Goal: Task Accomplishment & Management: Manage account settings

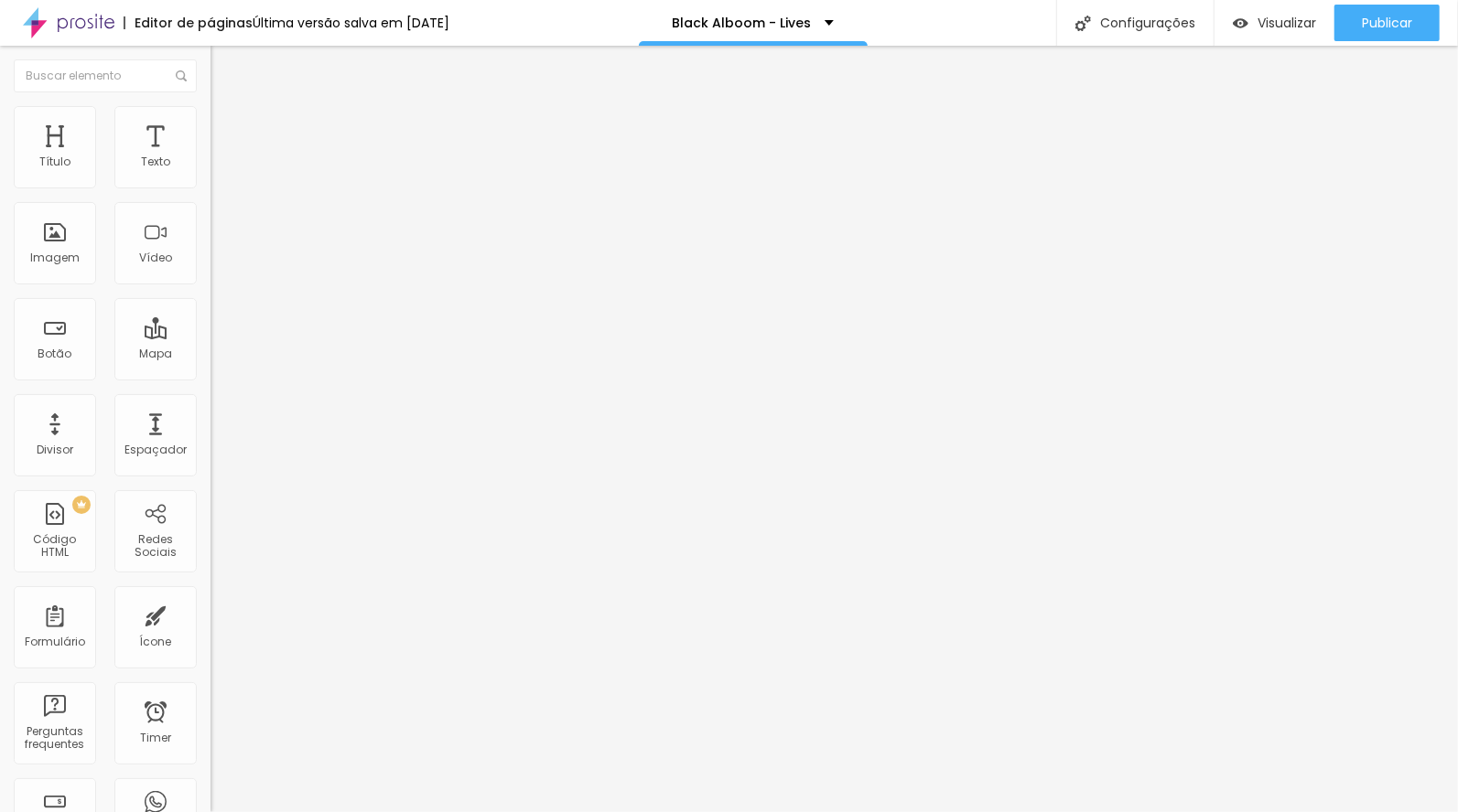
click at [210, 113] on ul "Conteúdo Estilo Avançado" at bounding box center [315, 115] width 210 height 55
drag, startPoint x: 104, startPoint y: 118, endPoint x: 116, endPoint y: 150, distance: 34.2
click at [210, 120] on li "Estilo" at bounding box center [315, 115] width 210 height 18
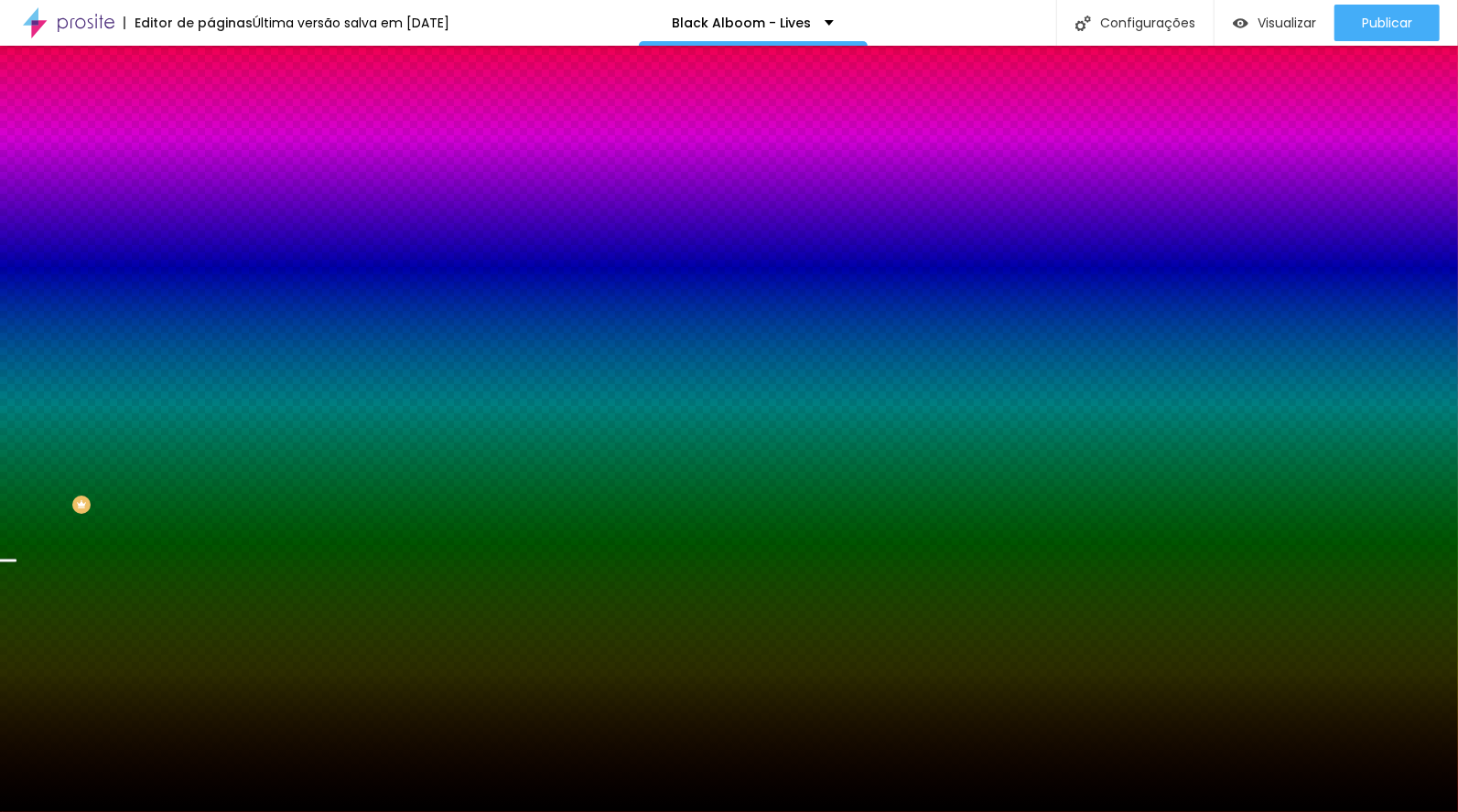
click at [210, 168] on span "Trocar imagem" at bounding box center [259, 160] width 99 height 15
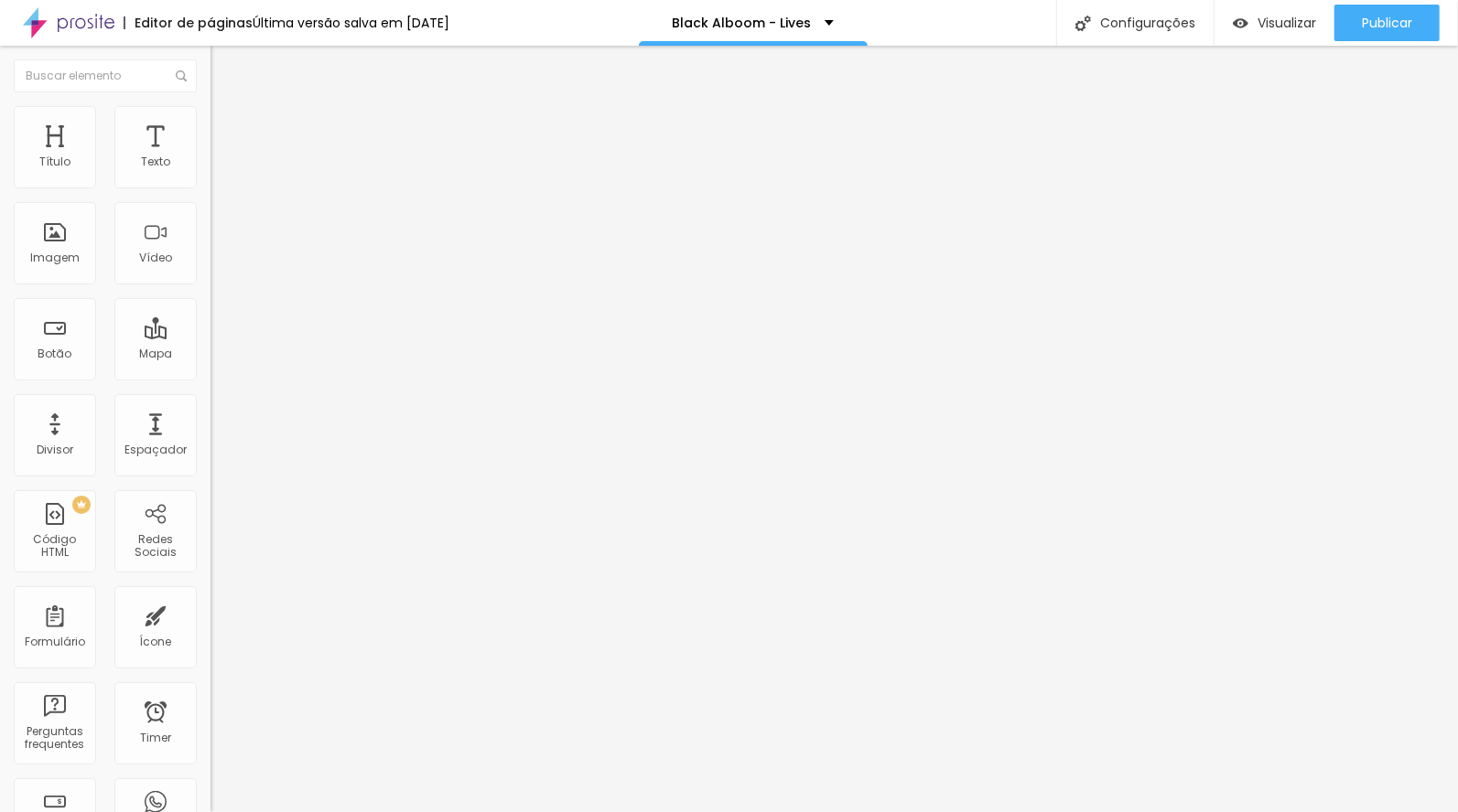
click at [210, 113] on img at bounding box center [218, 114] width 16 height 16
click at [210, 110] on li "Avançado" at bounding box center [315, 115] width 210 height 18
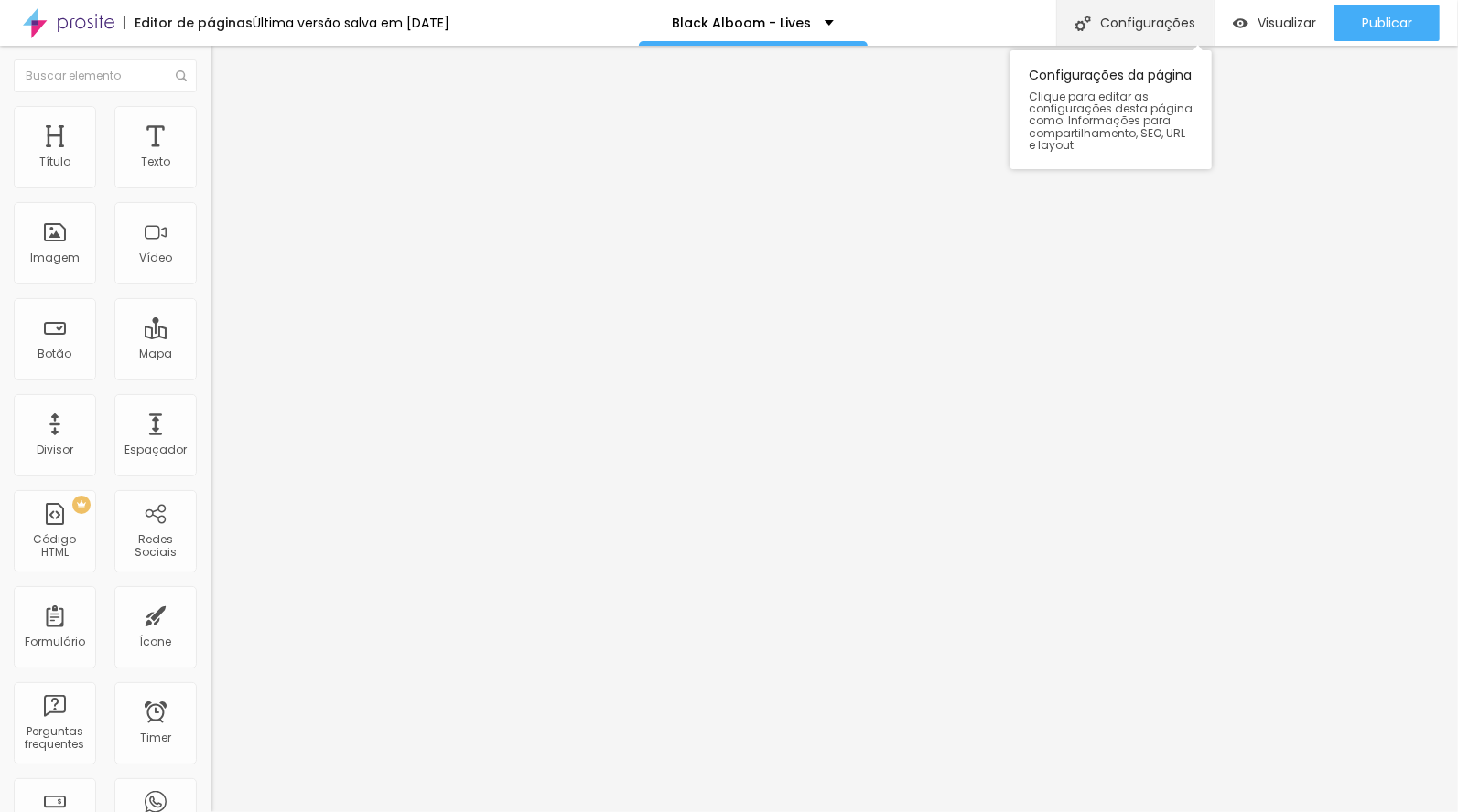
click at [1149, 24] on div "Configurações" at bounding box center [1134, 23] width 157 height 45
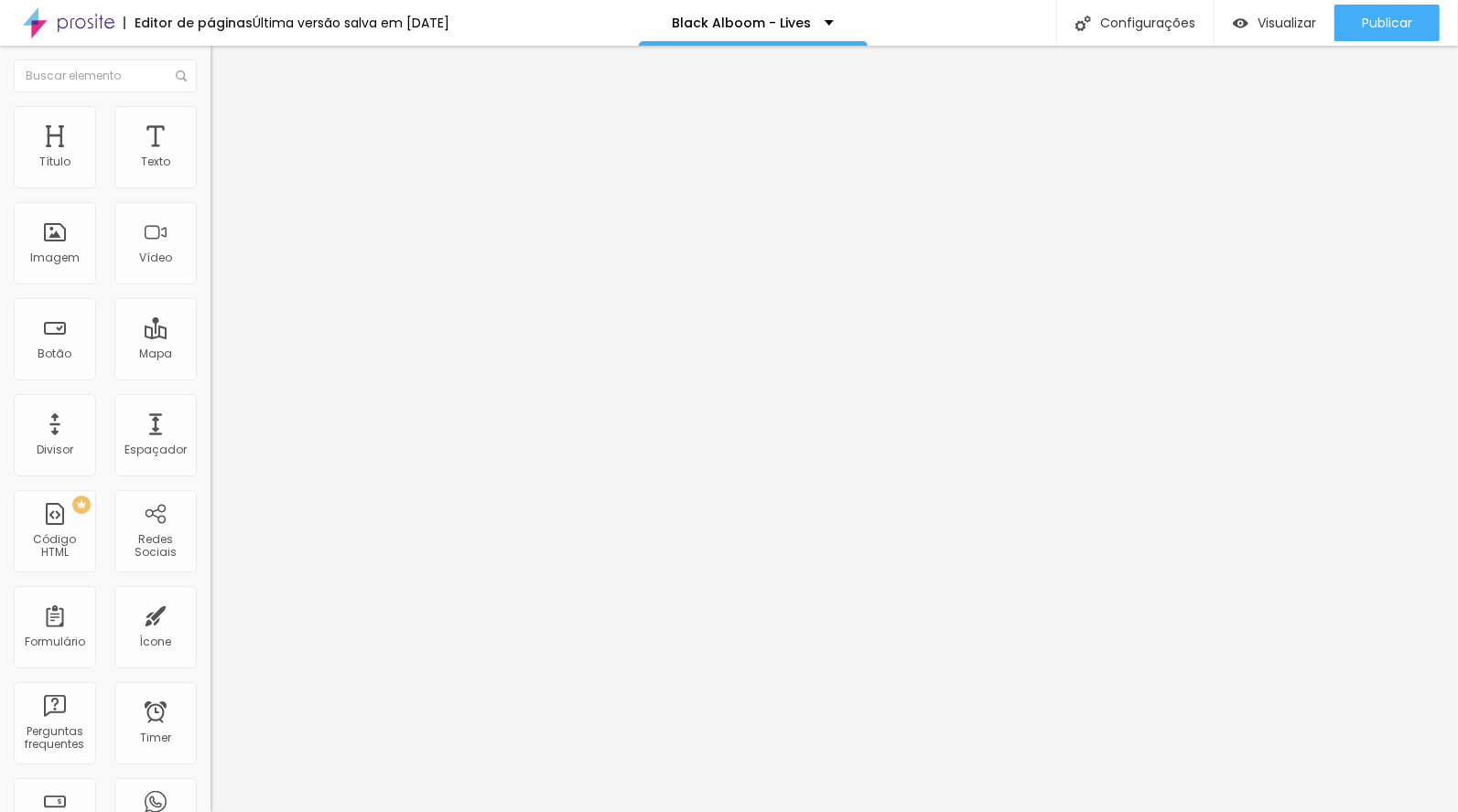
click at [210, 120] on li "Estilo" at bounding box center [315, 115] width 210 height 18
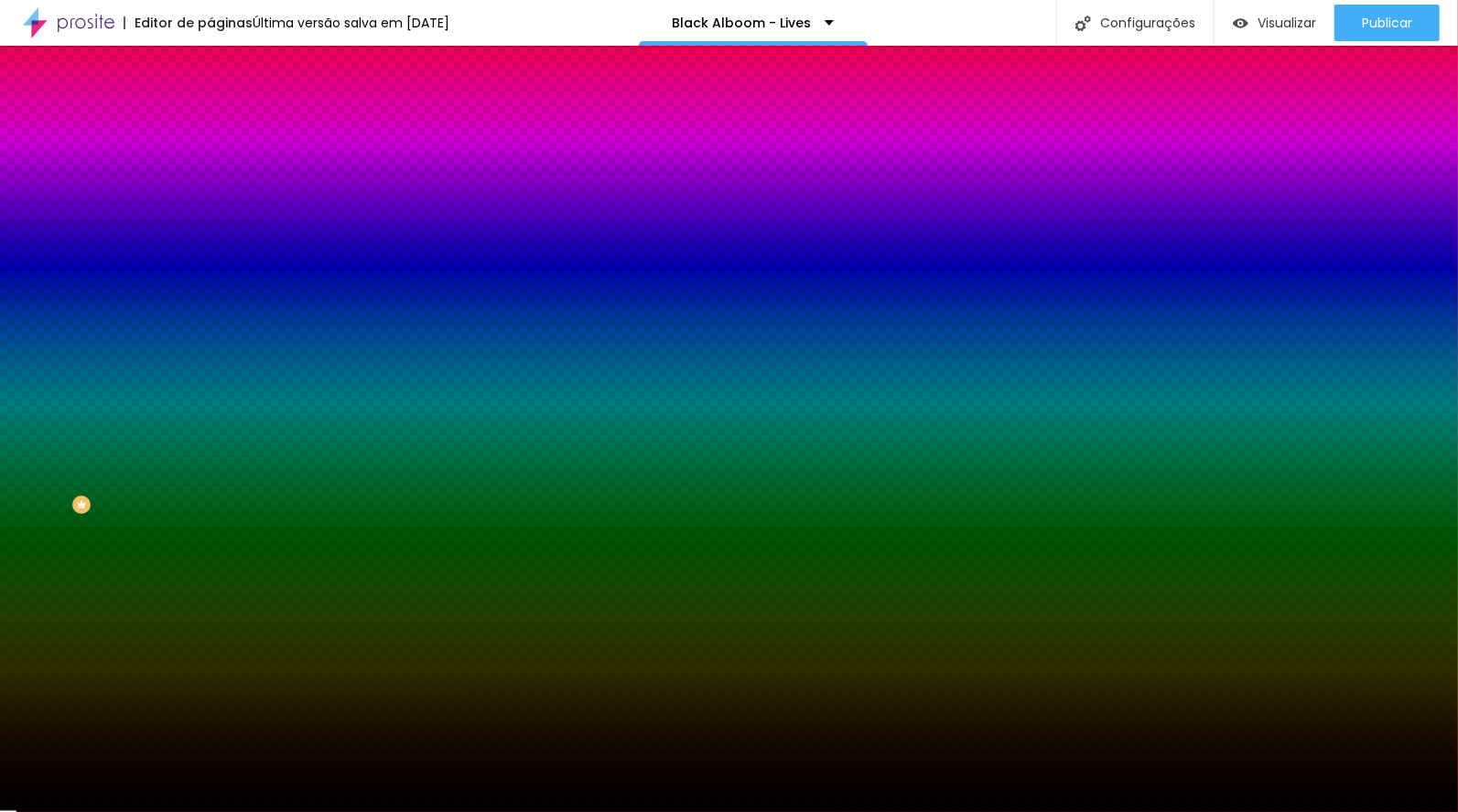
click at [227, 130] on span "Avançado" at bounding box center [258, 136] width 61 height 15
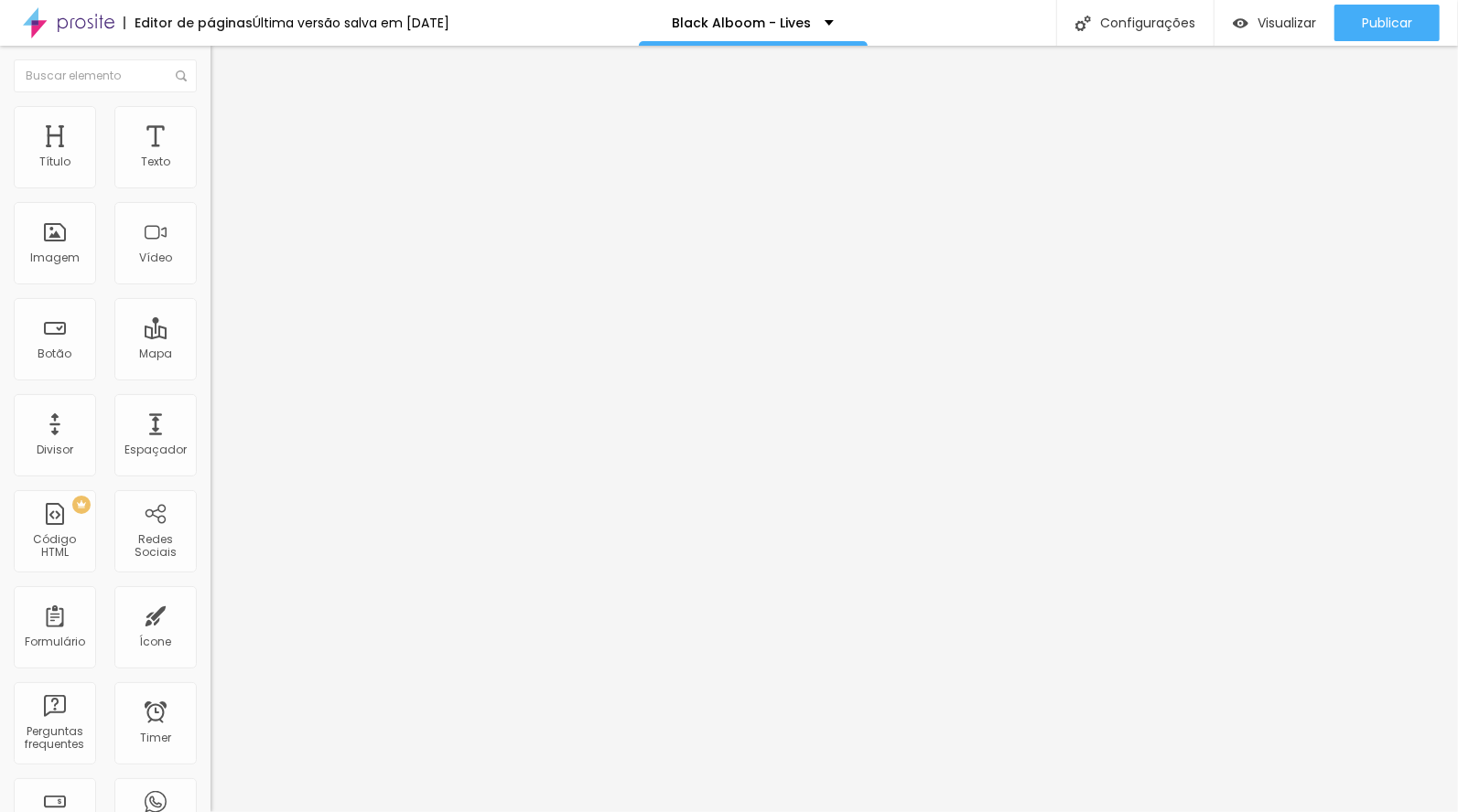
click at [210, 124] on li "Estilo" at bounding box center [315, 115] width 210 height 18
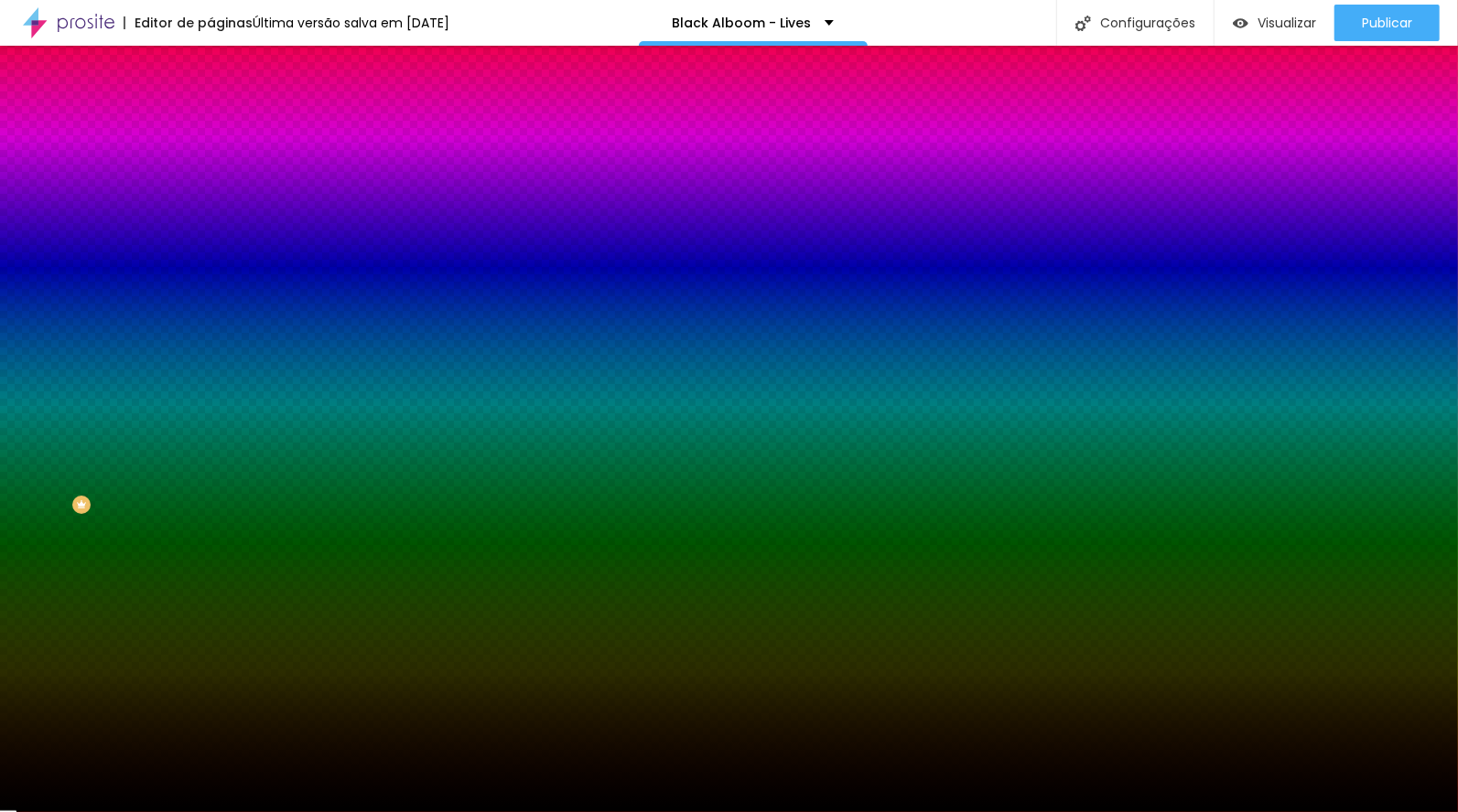
click at [210, 267] on input "#000000" at bounding box center [320, 257] width 220 height 18
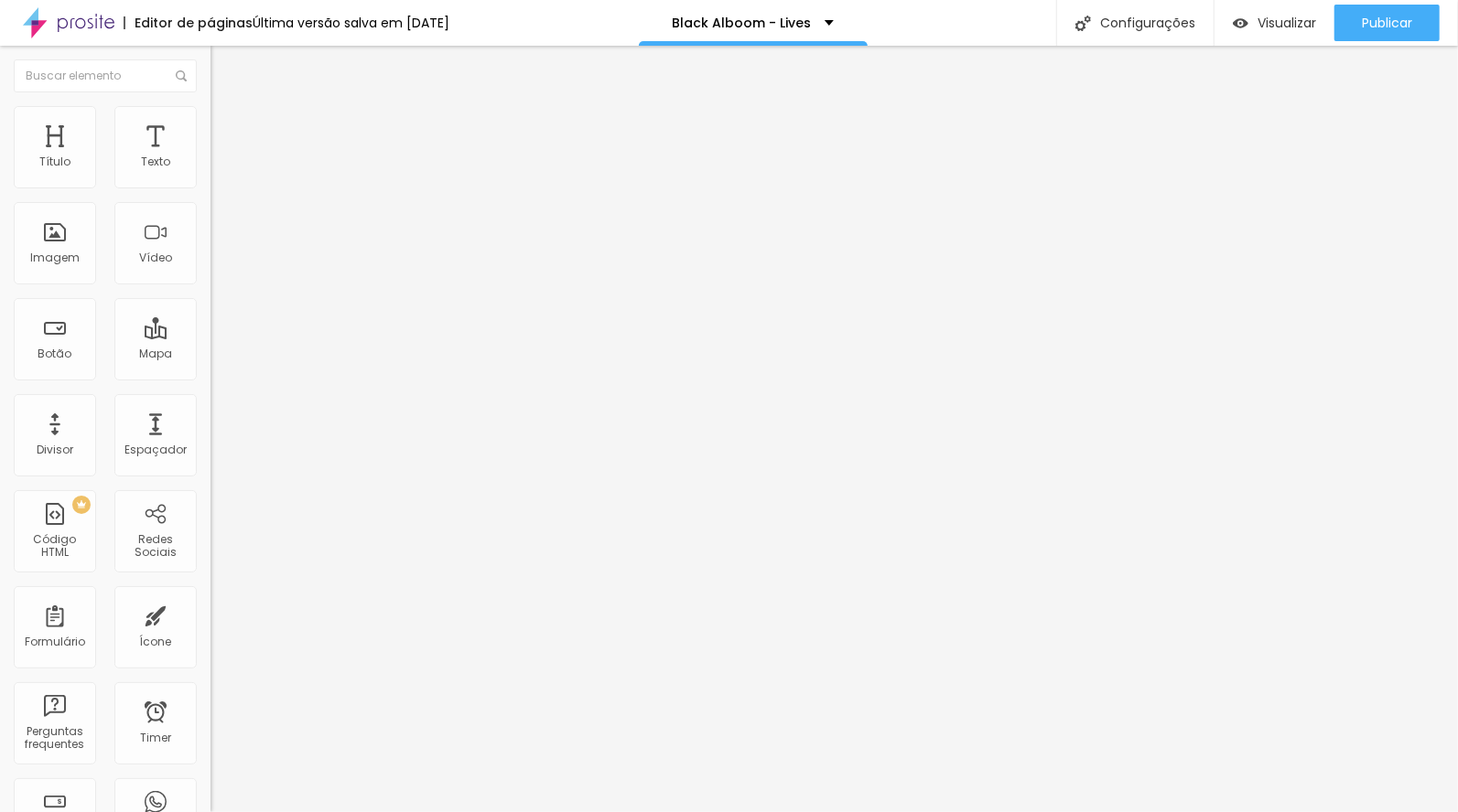
click at [210, 120] on li "Estilo" at bounding box center [315, 115] width 210 height 18
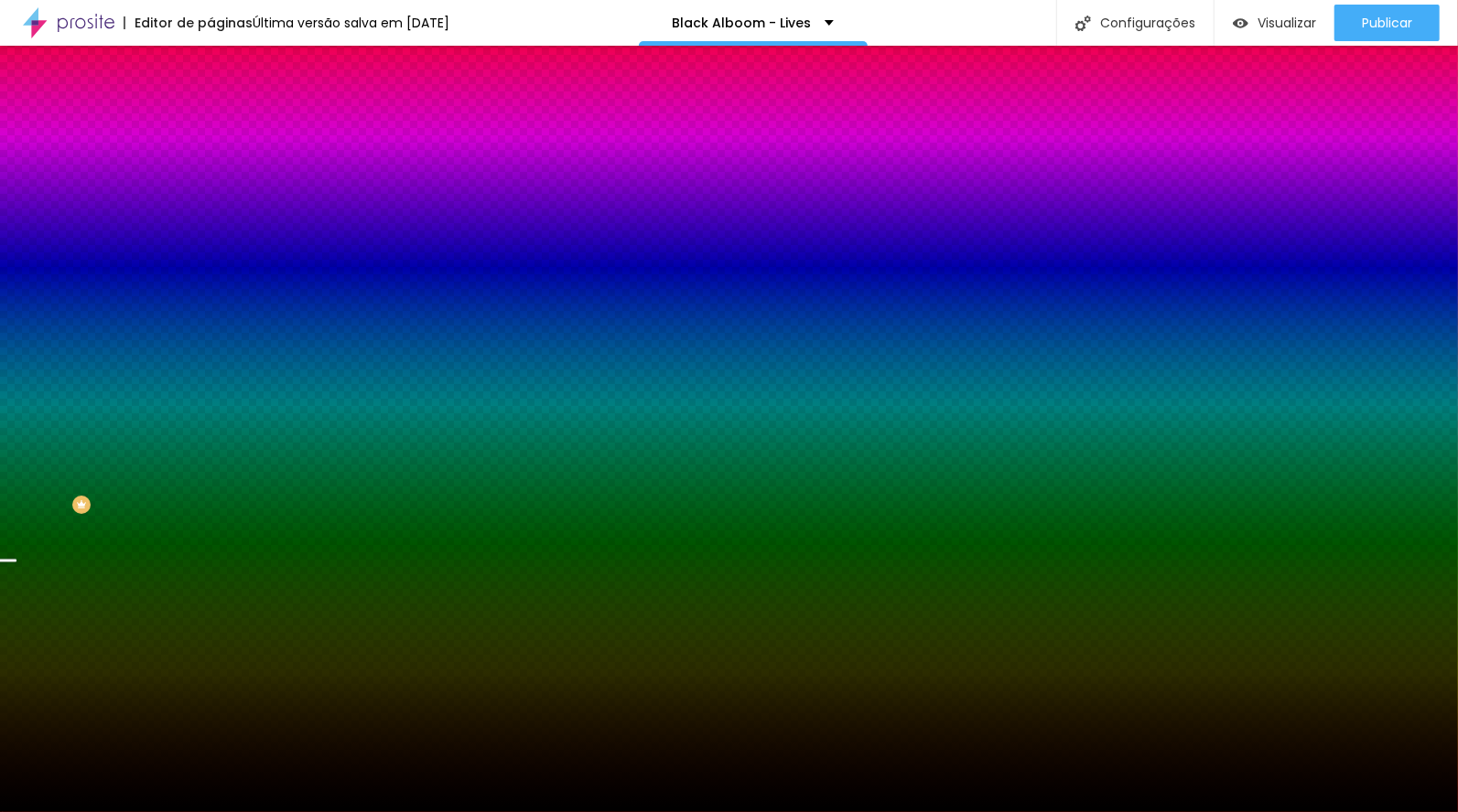
click at [210, 267] on input "#000000" at bounding box center [320, 257] width 220 height 18
click at [210, 249] on div at bounding box center [315, 249] width 210 height 0
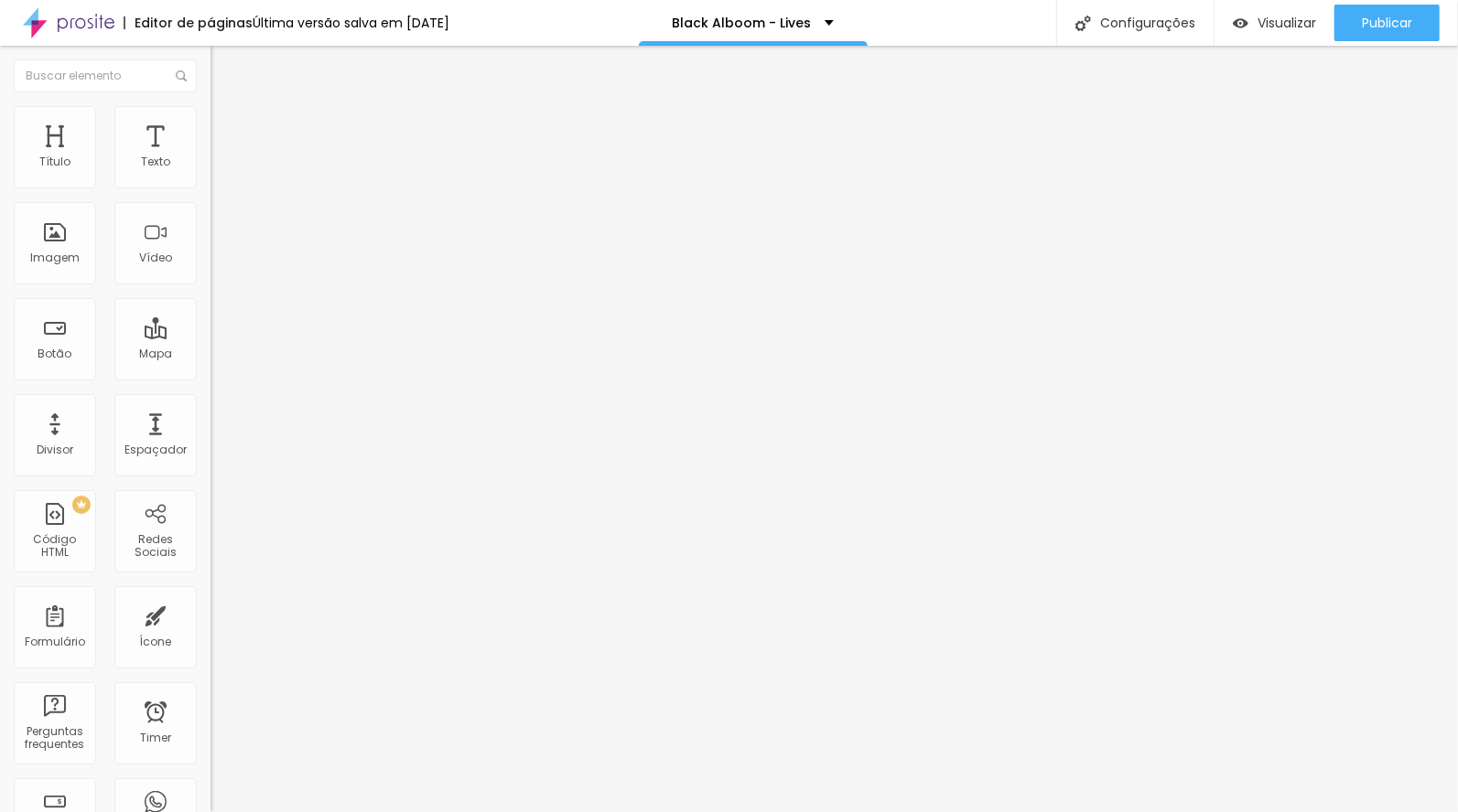
click at [225, 258] on icon "button" at bounding box center [227, 256] width 4 height 4
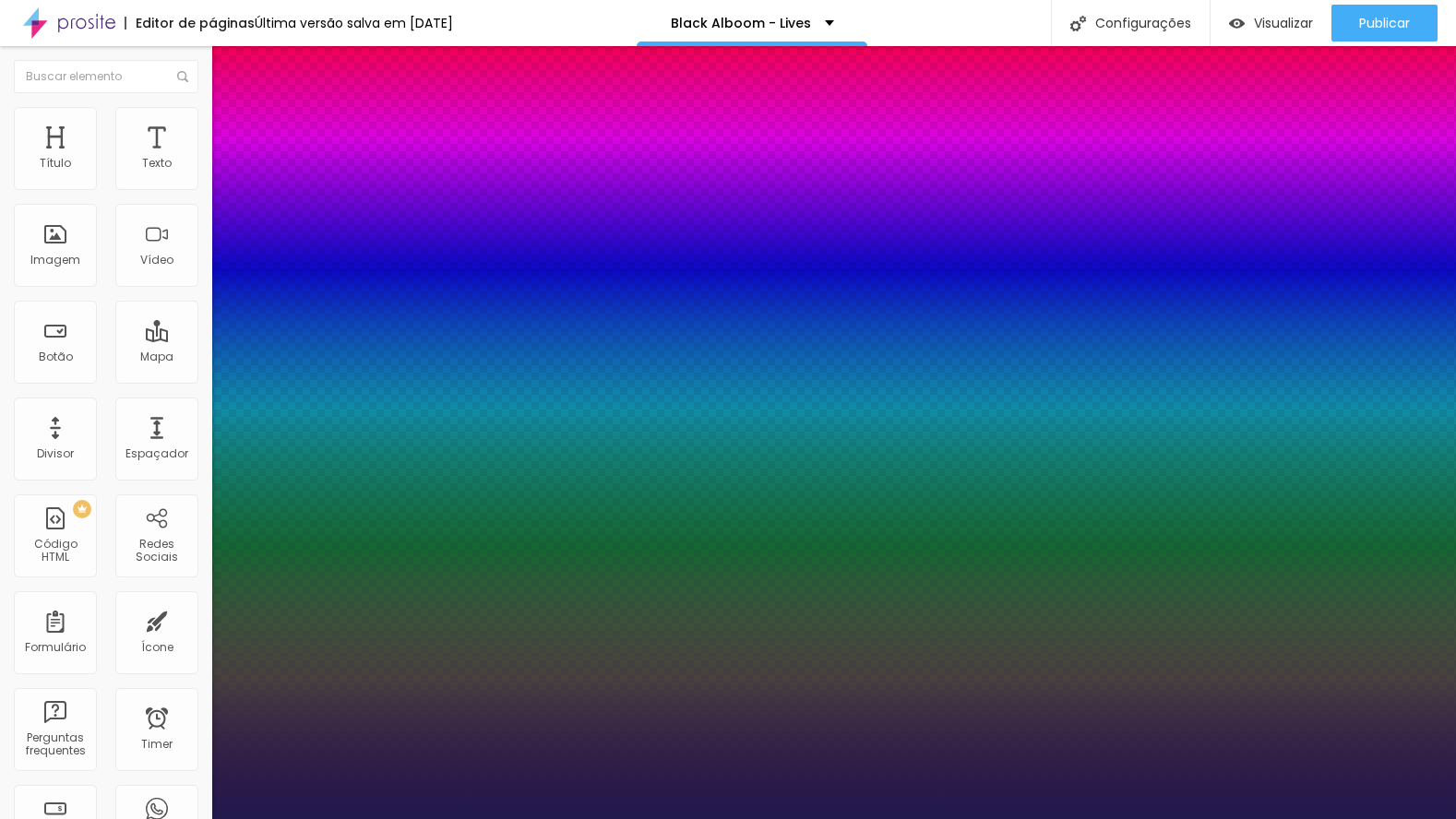
type input "1"
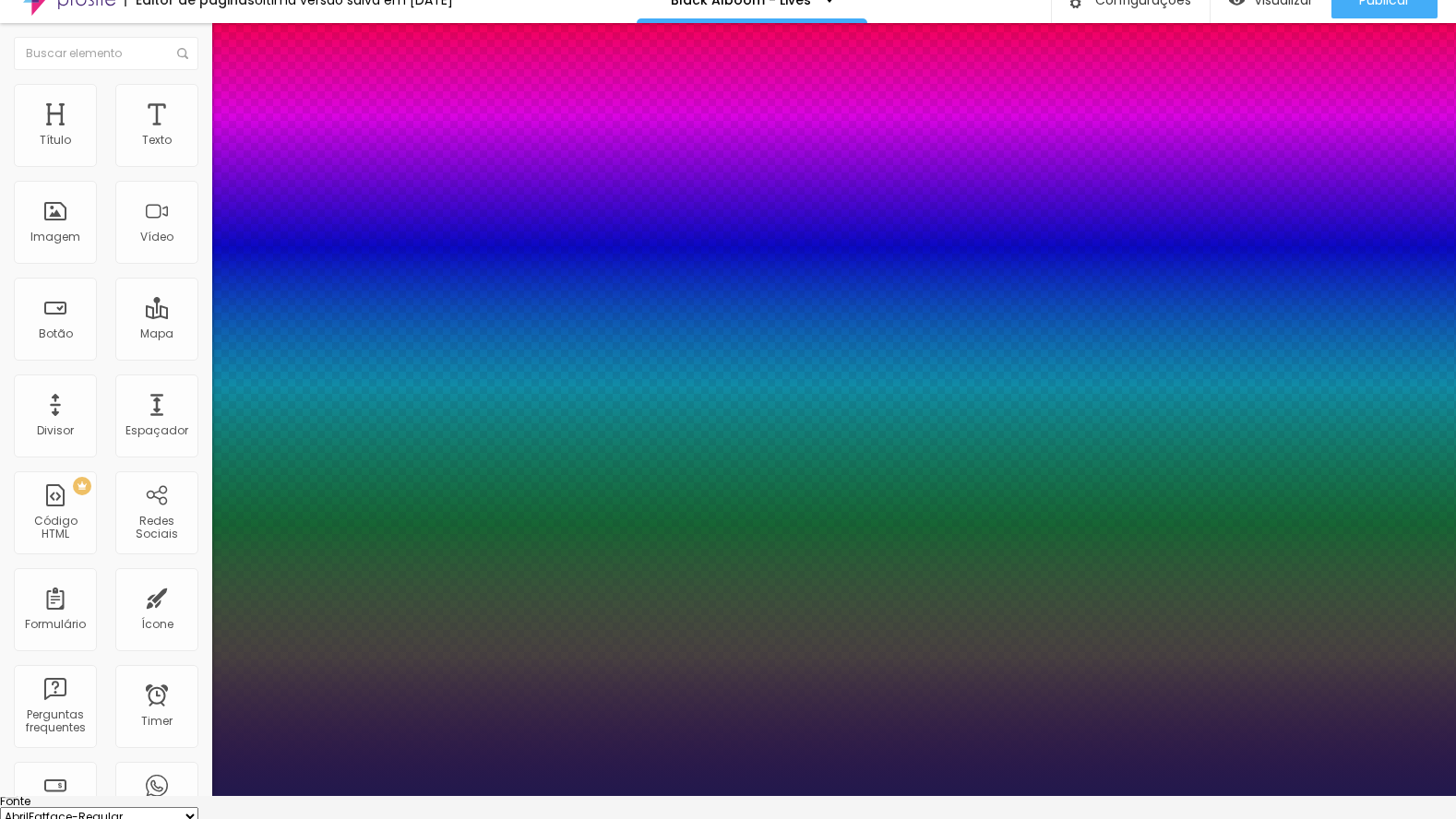
scroll to position [35, 0]
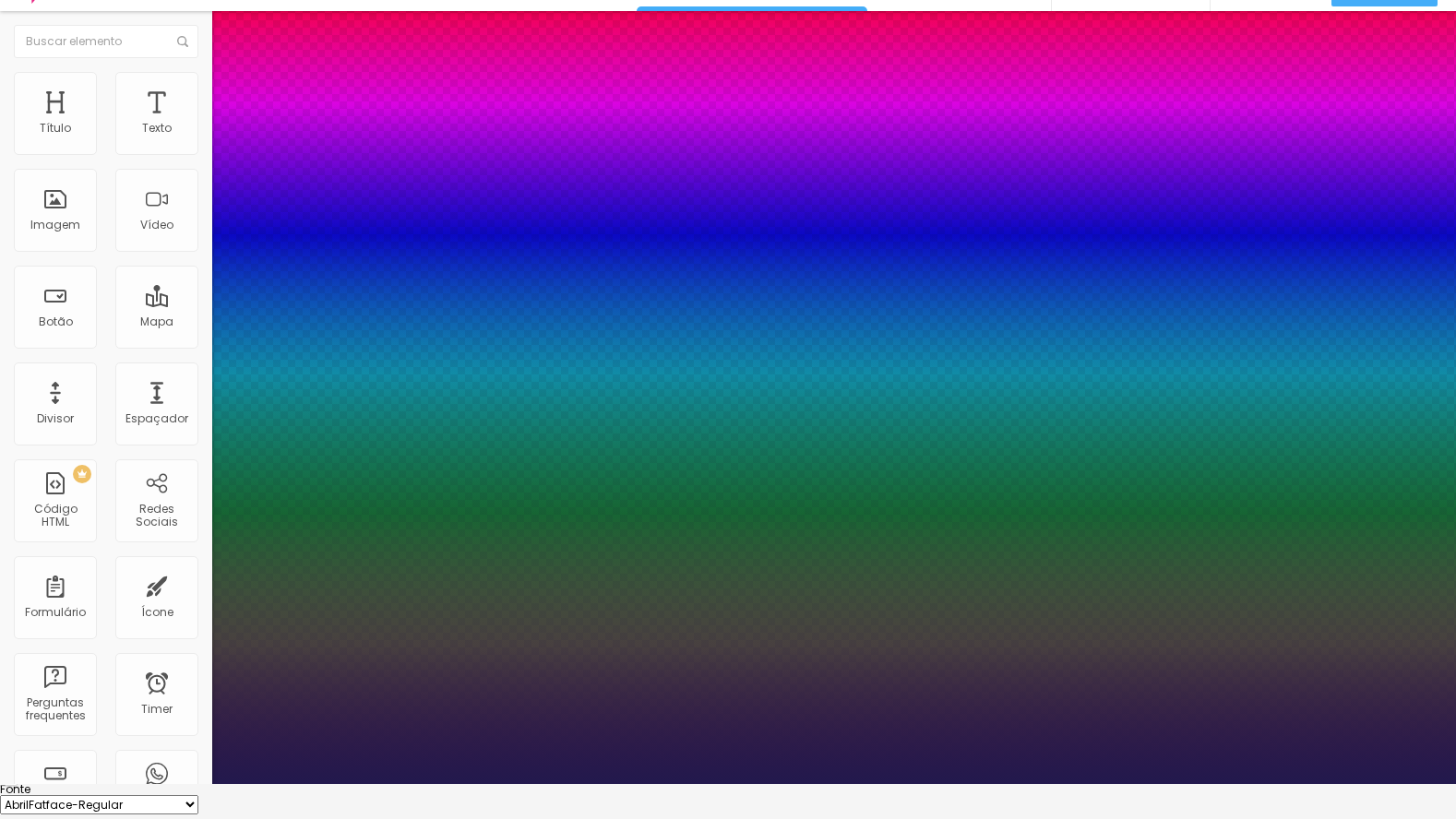
click at [582, 785] on div at bounding box center [728, 785] width 1456 height 0
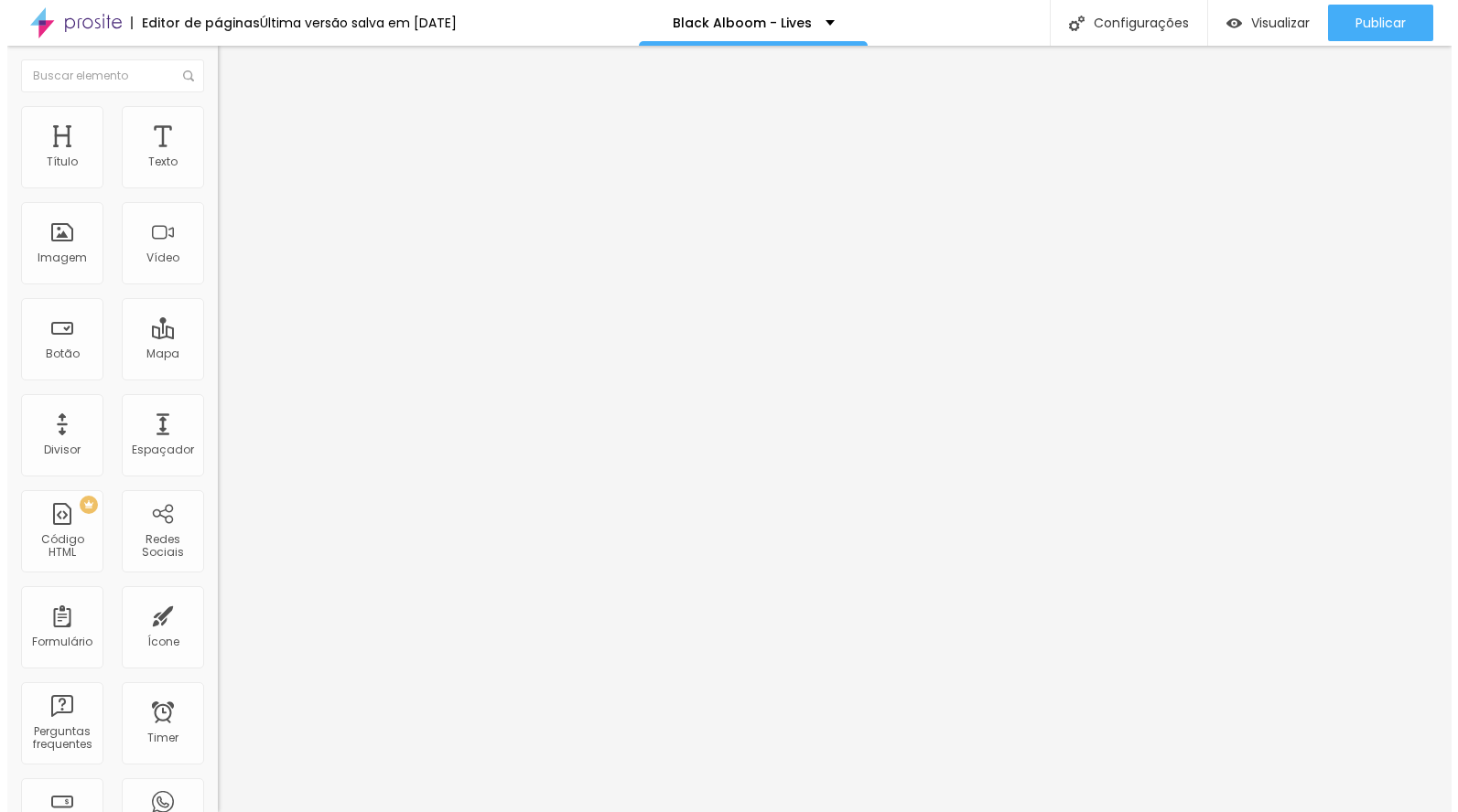
scroll to position [0, 0]
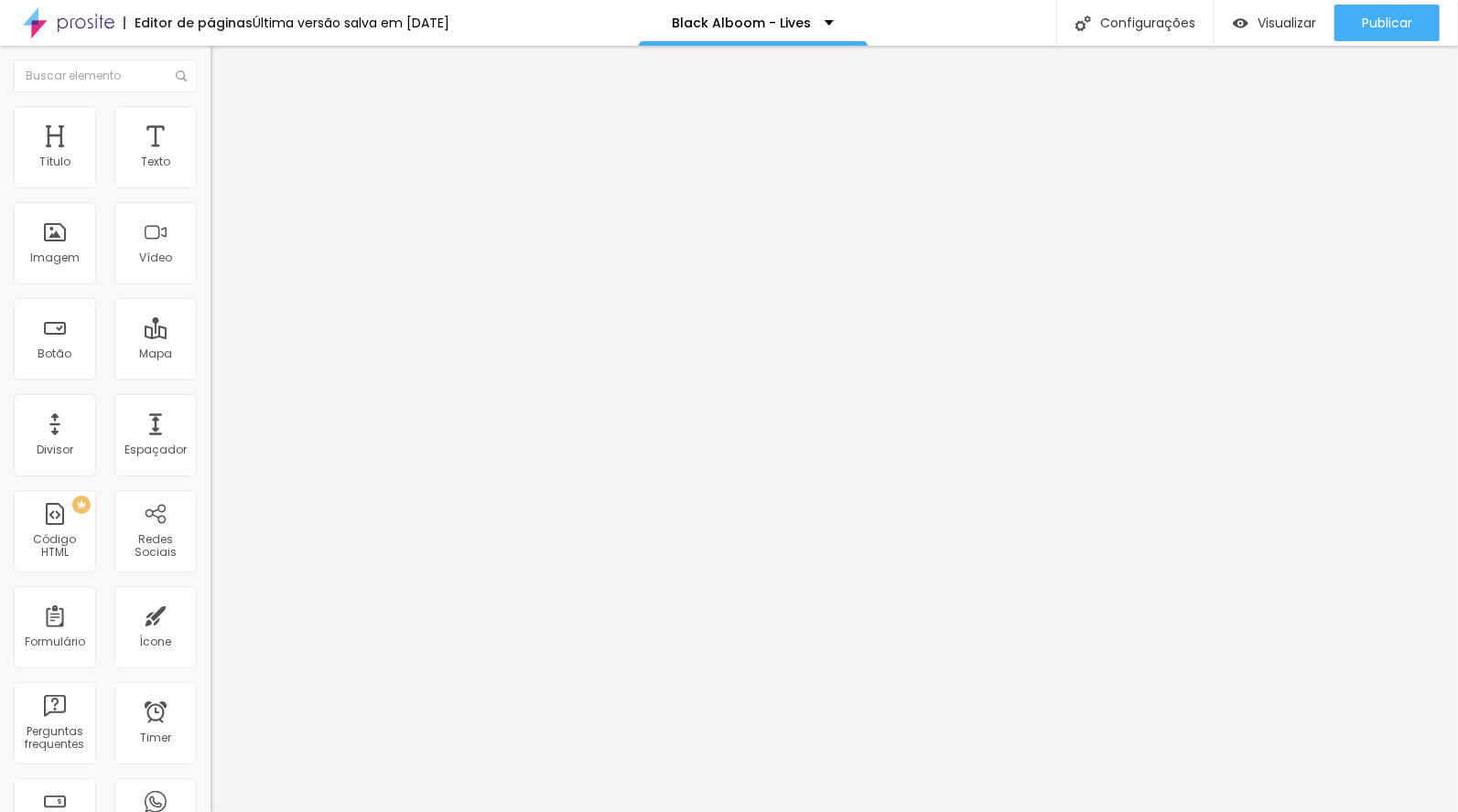
click at [220, 168] on icon "button" at bounding box center [223, 165] width 8 height 8
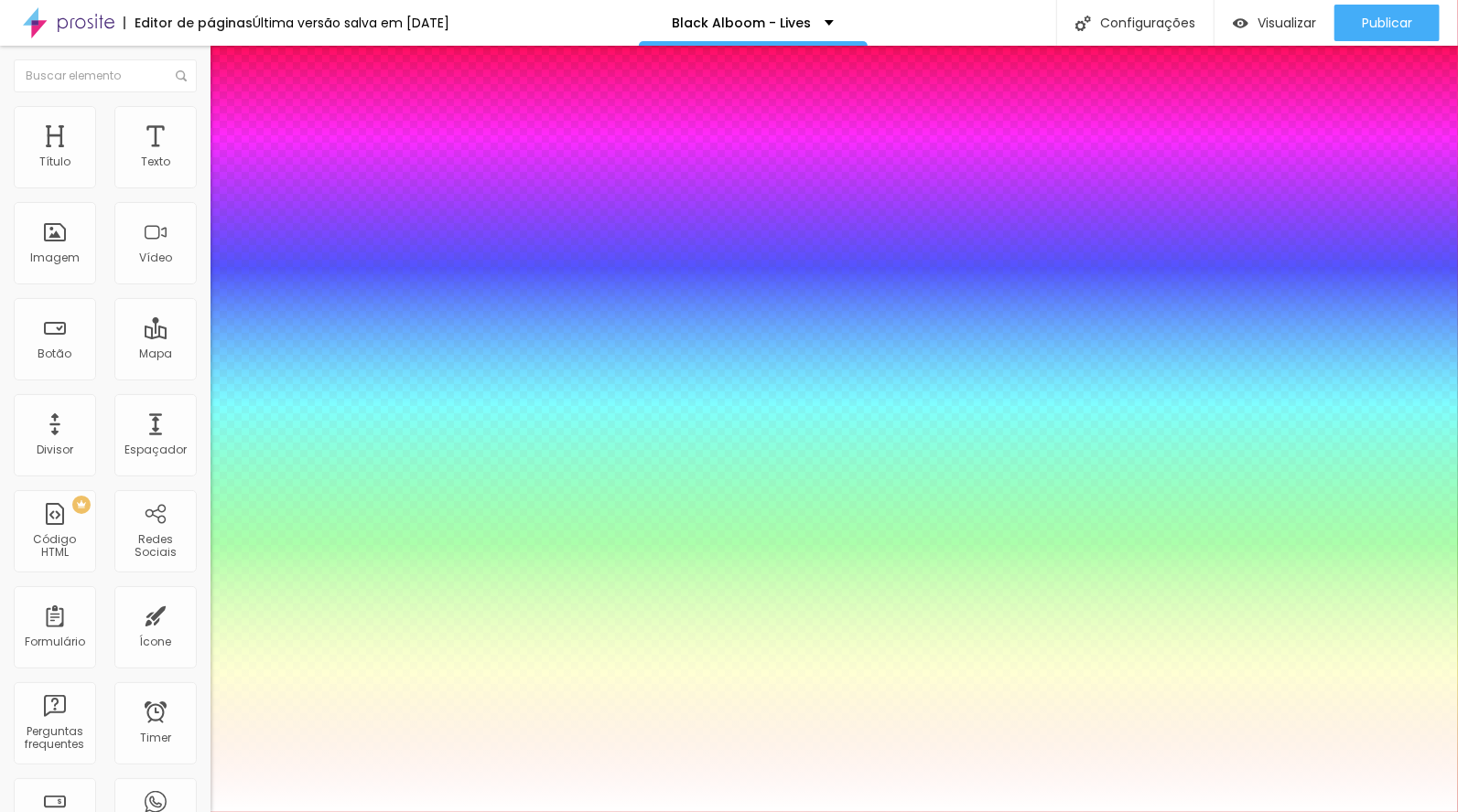
type input "1"
click at [1079, 811] on div at bounding box center [729, 812] width 1458 height 0
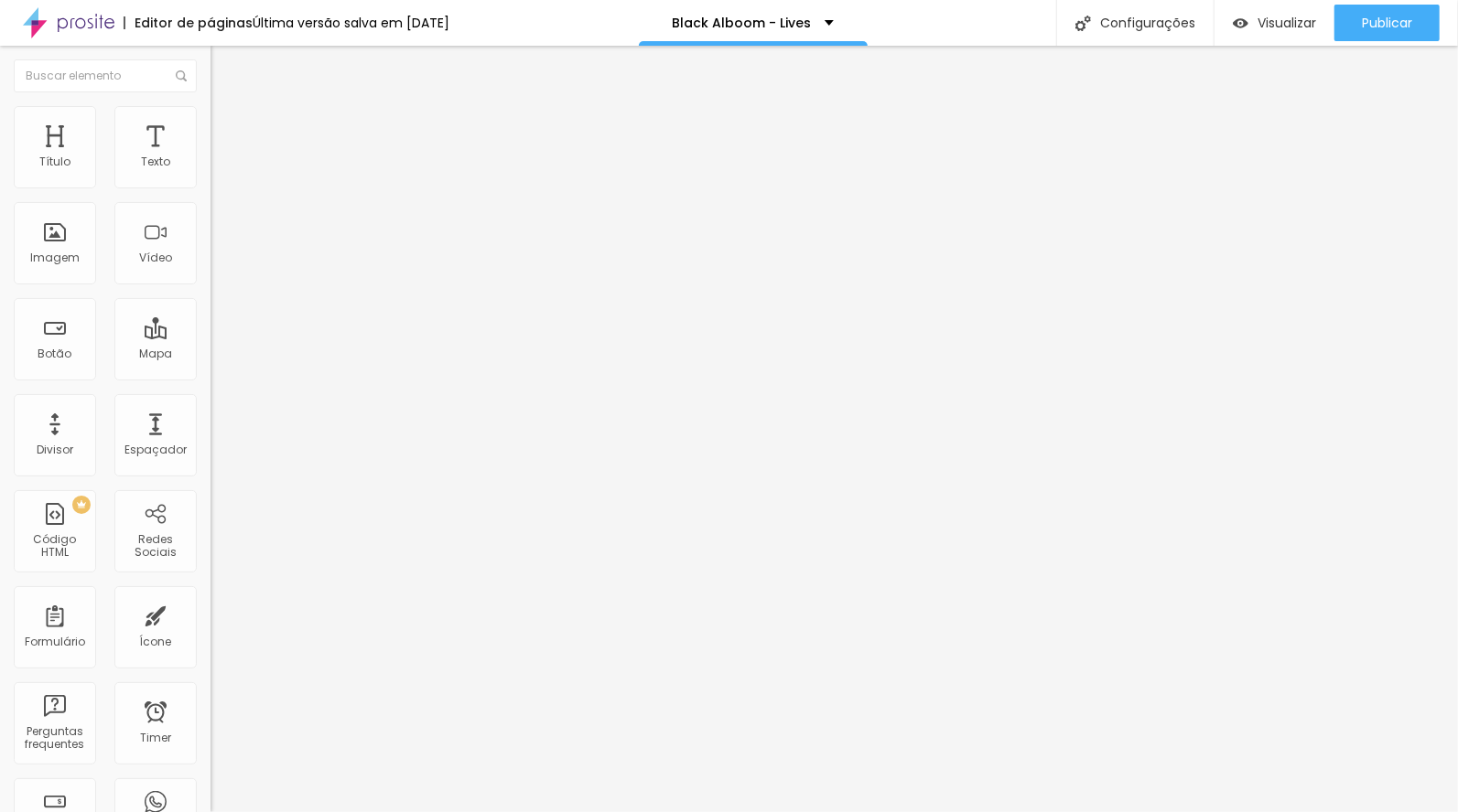
click at [210, 124] on li "Avançado" at bounding box center [315, 132] width 210 height 18
click at [210, 120] on li "Estilo" at bounding box center [315, 115] width 210 height 18
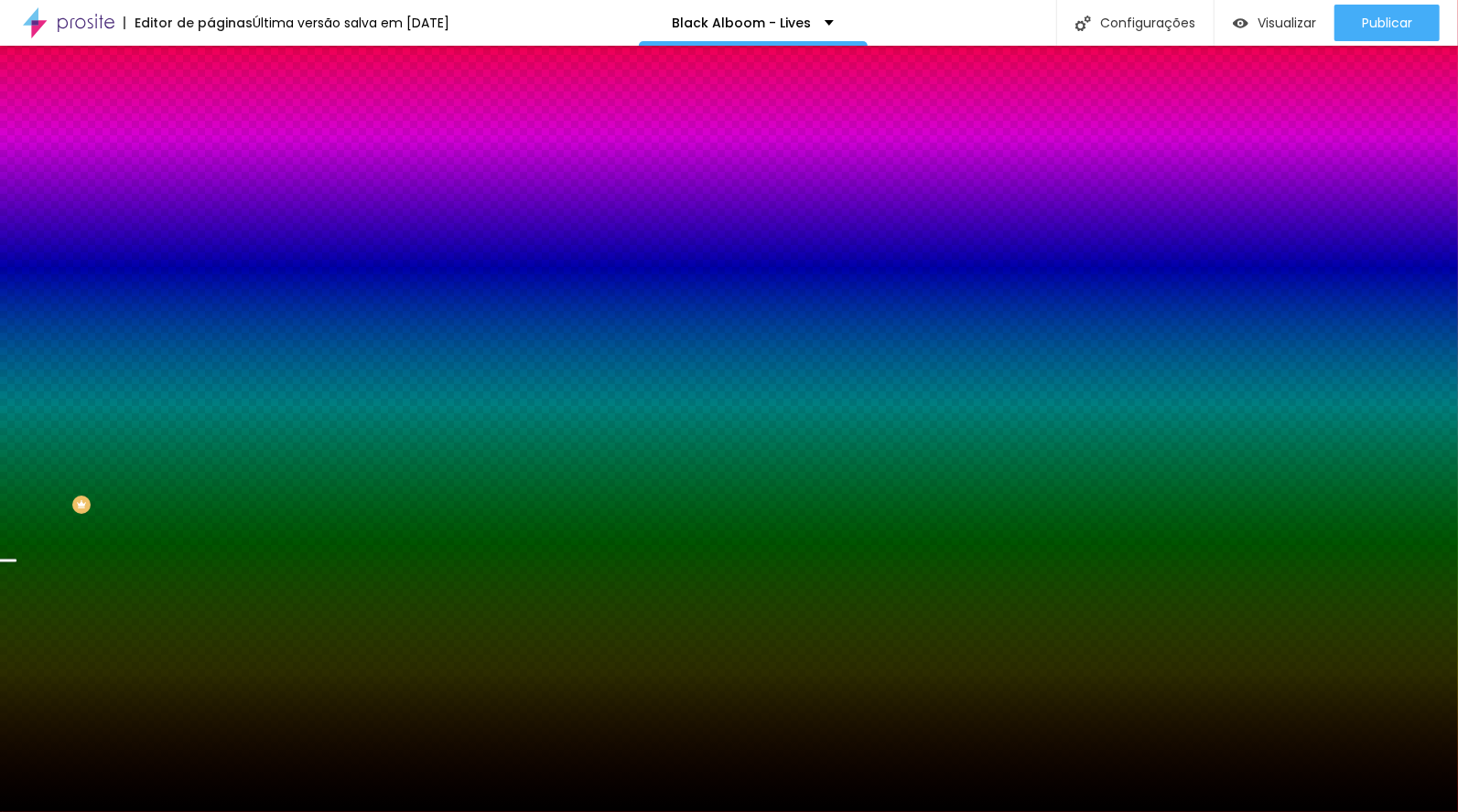
click at [227, 129] on span "Avançado" at bounding box center [258, 136] width 61 height 15
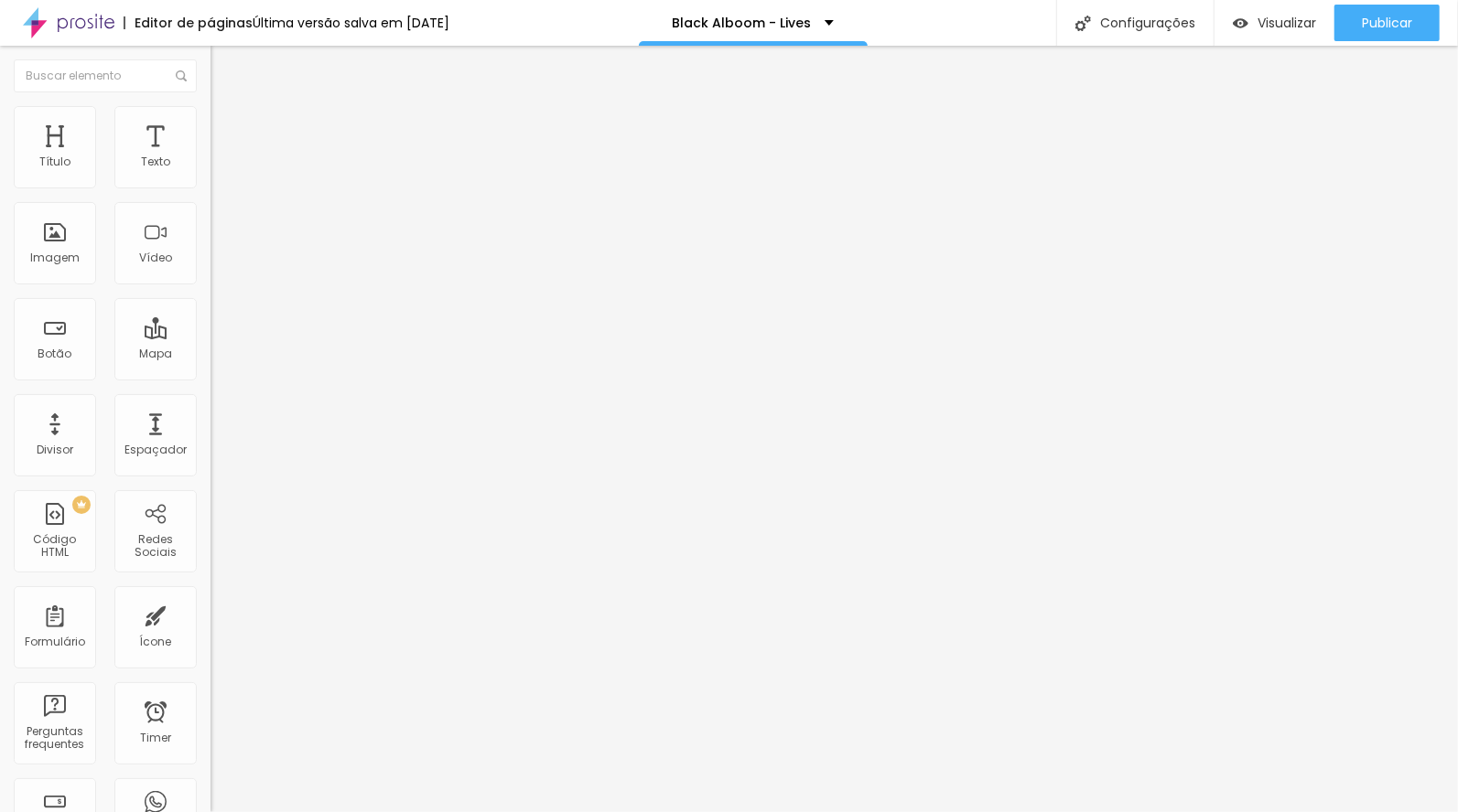
click at [210, 120] on li "Avançado" at bounding box center [315, 115] width 210 height 18
drag, startPoint x: 94, startPoint y: 334, endPoint x: -13, endPoint y: 313, distance: 109.0
click at [0, 313] on html "Editor de páginas Última versão salva em [DATE] Black Alboom - Lives Configuraç…" at bounding box center [729, 406] width 1458 height 812
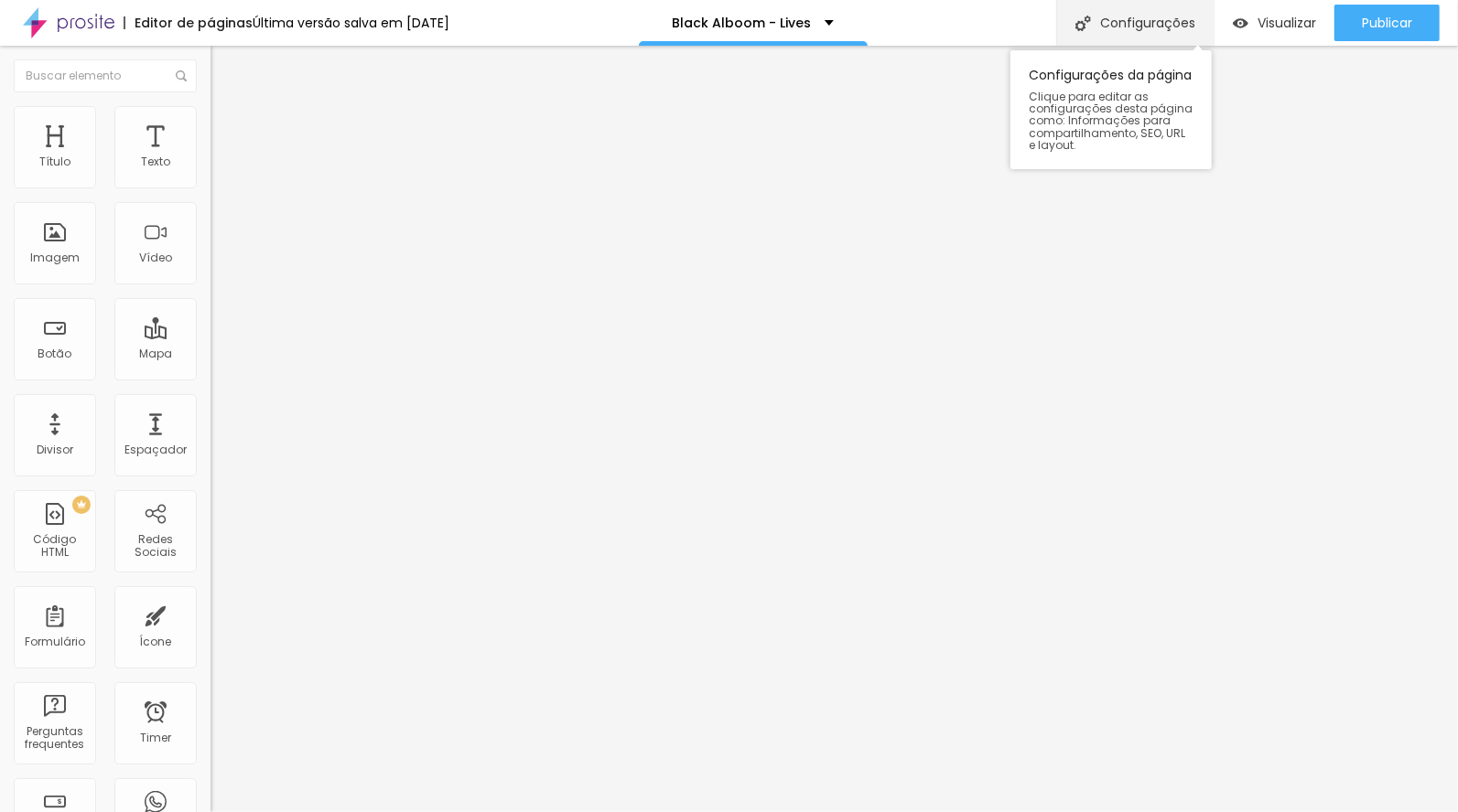
click at [1161, 26] on div "Configurações" at bounding box center [1134, 23] width 157 height 45
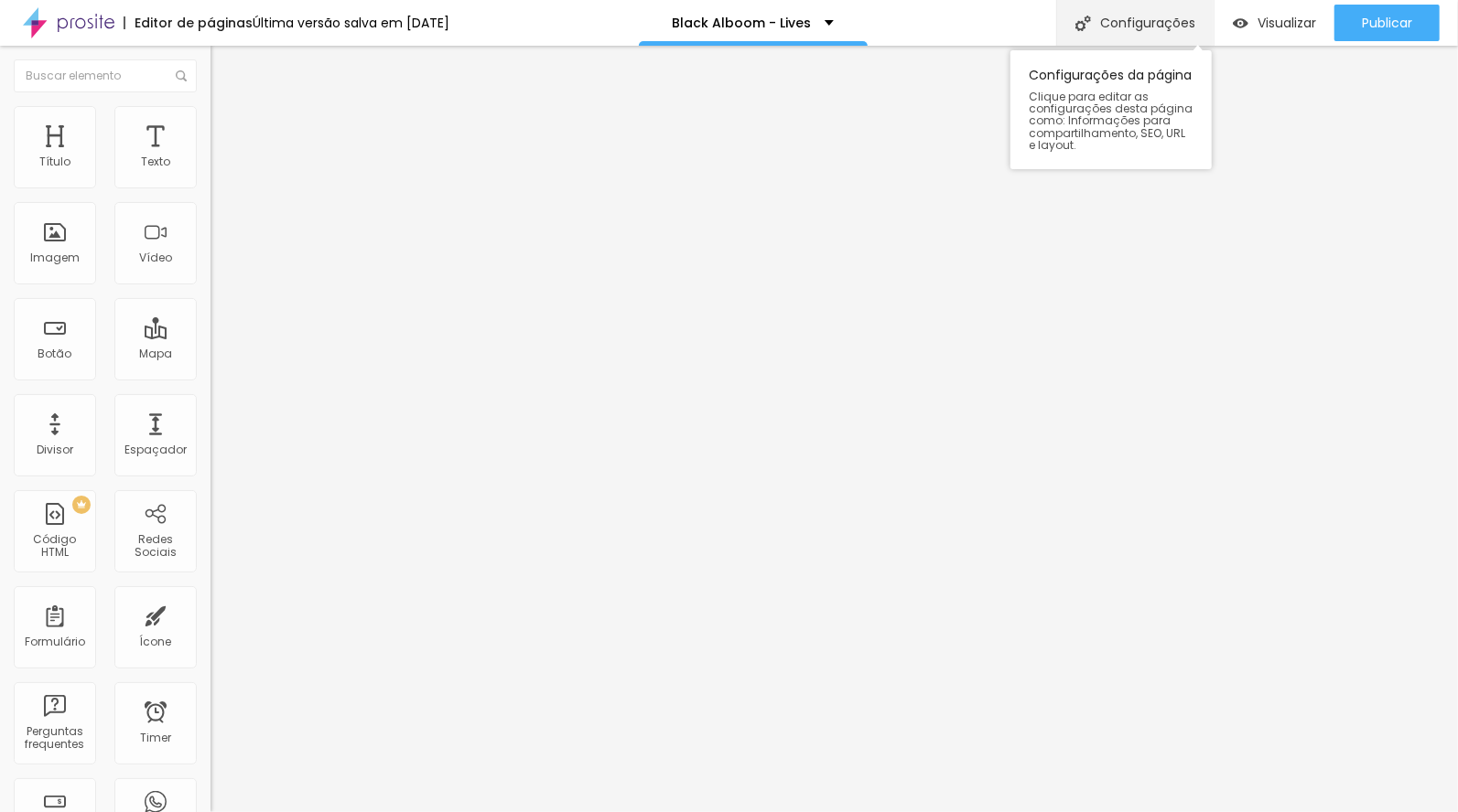
click at [1152, 25] on div "Configurações" at bounding box center [1134, 23] width 157 height 45
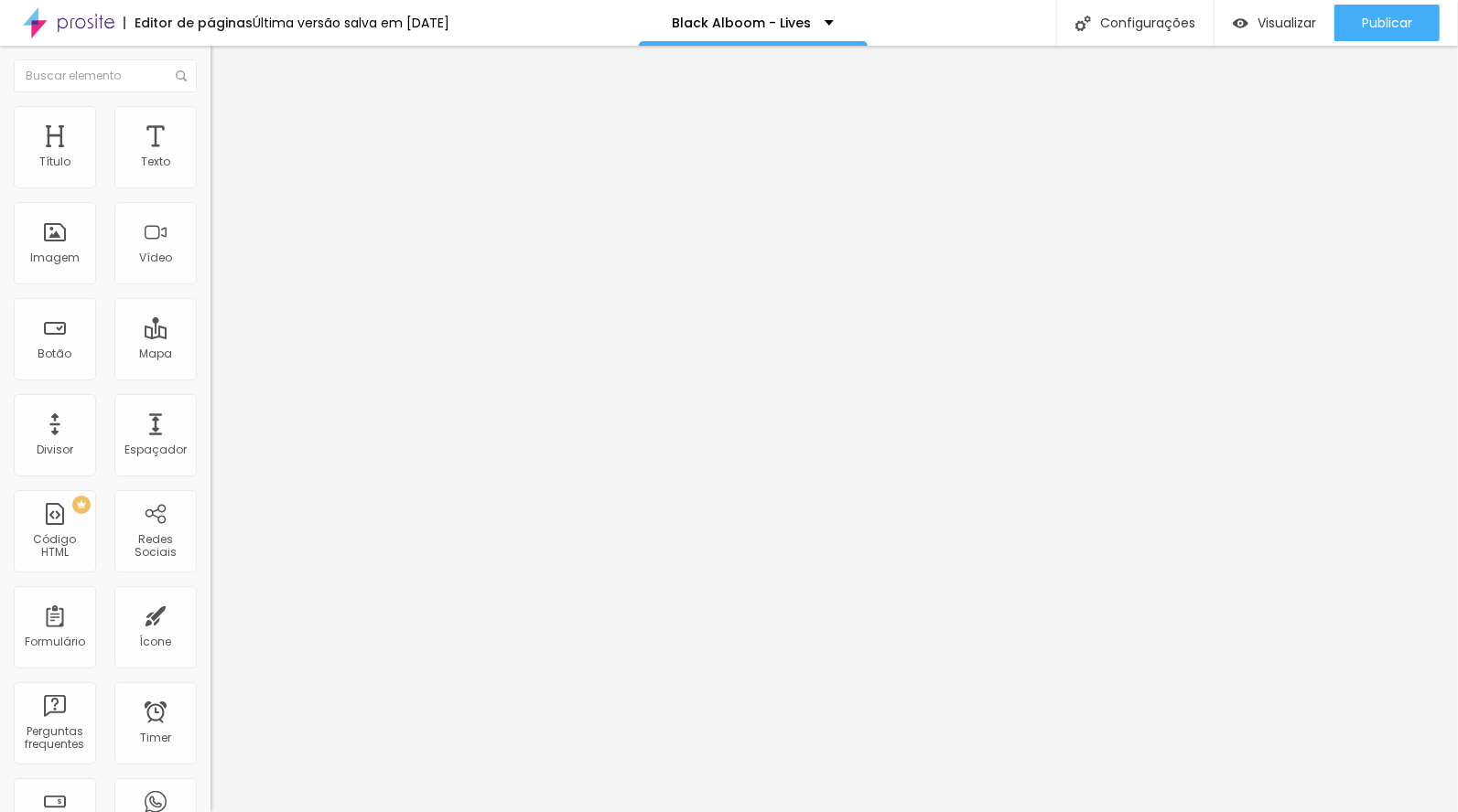
drag, startPoint x: 1219, startPoint y: 333, endPoint x: 996, endPoint y: 315, distance: 223.7
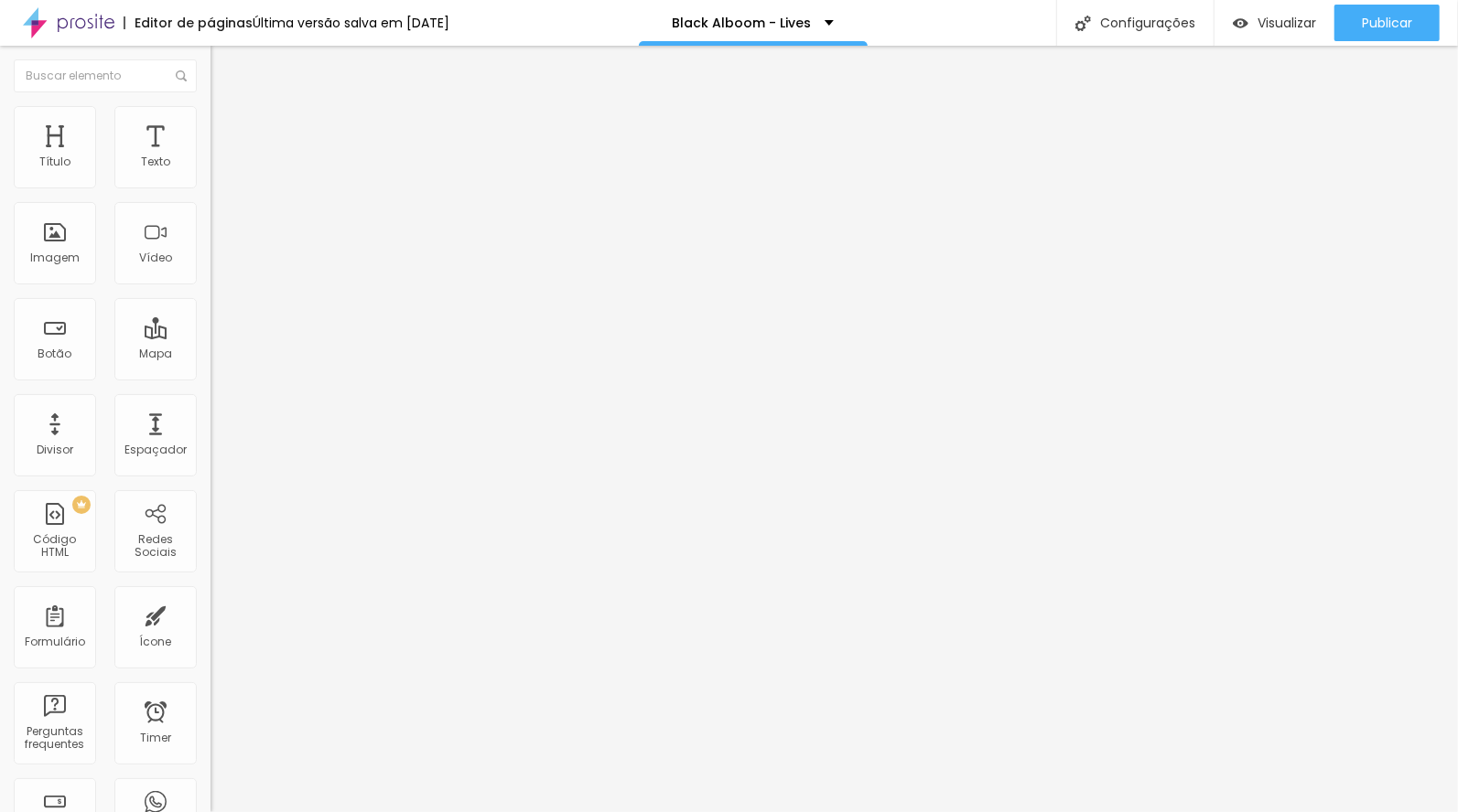
click at [210, 116] on img at bounding box center [218, 114] width 16 height 16
click at [210, 705] on input "tags-bf-mobile" at bounding box center [320, 714] width 220 height 18
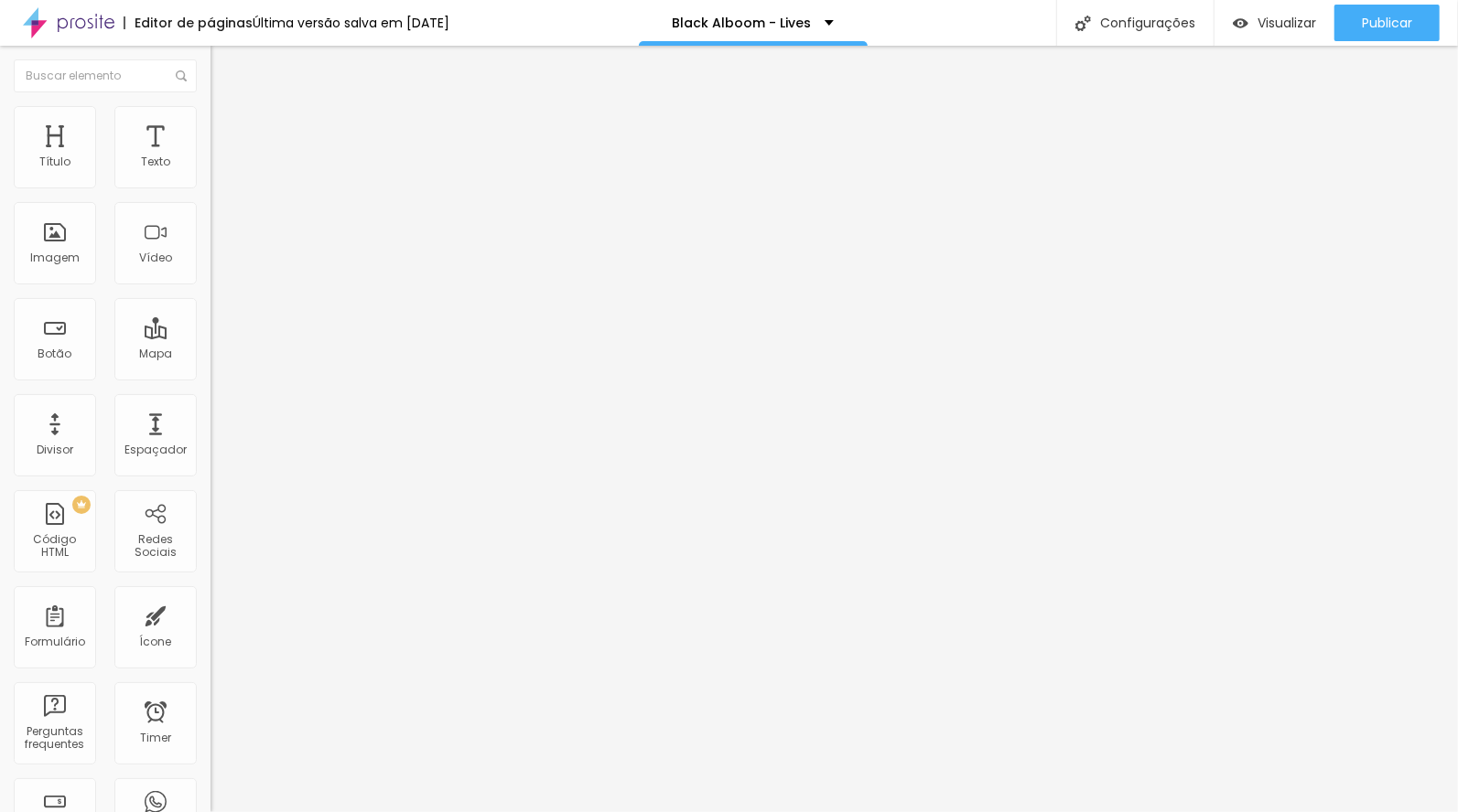
click at [210, 120] on li "Estilo" at bounding box center [315, 115] width 210 height 18
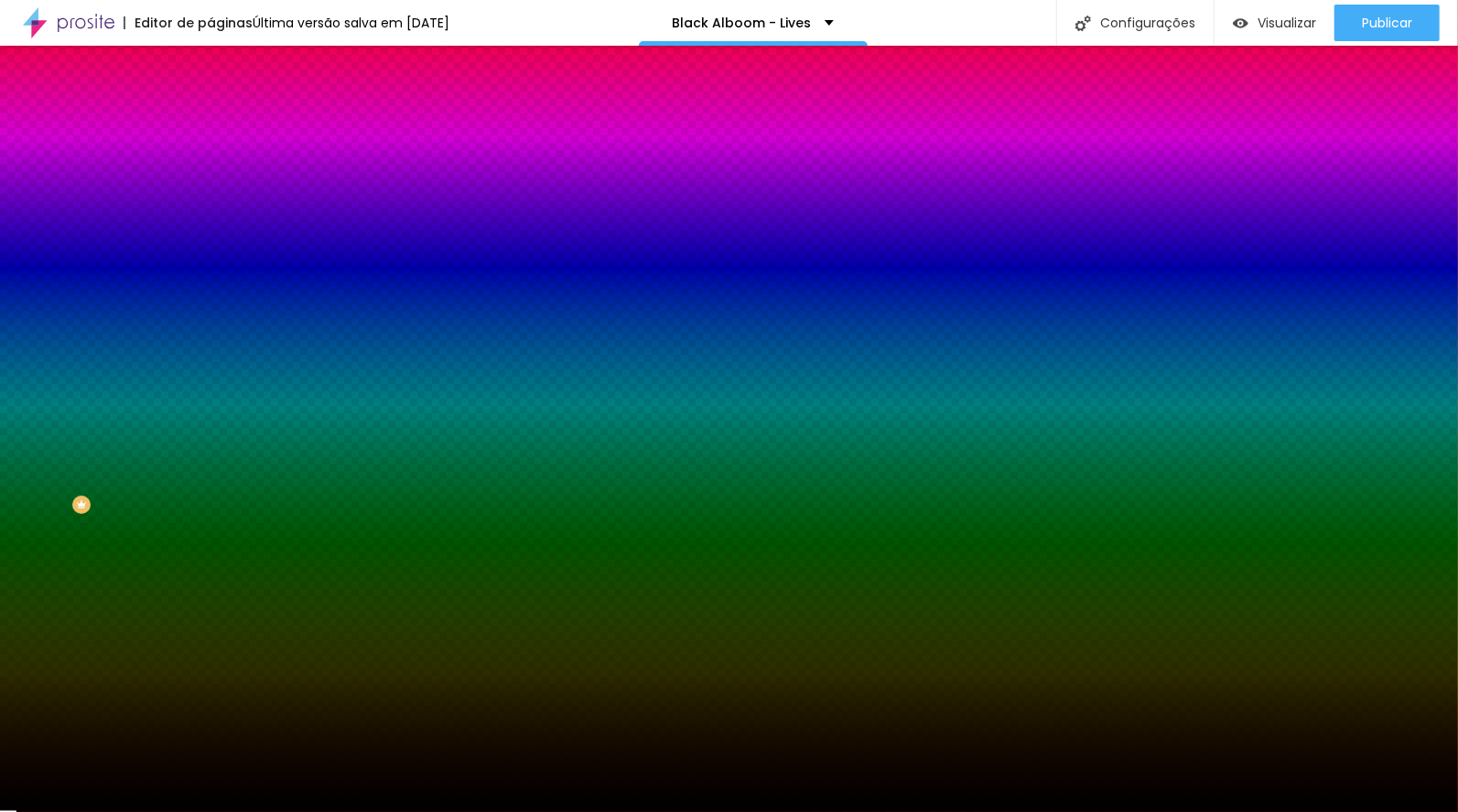
click at [210, 329] on div "Efeito superior DESATIVADO Voltar ao padrão" at bounding box center [315, 304] width 210 height 51
click at [220, 321] on icon "button" at bounding box center [223, 318] width 8 height 8
click at [704, 811] on div at bounding box center [729, 812] width 1458 height 0
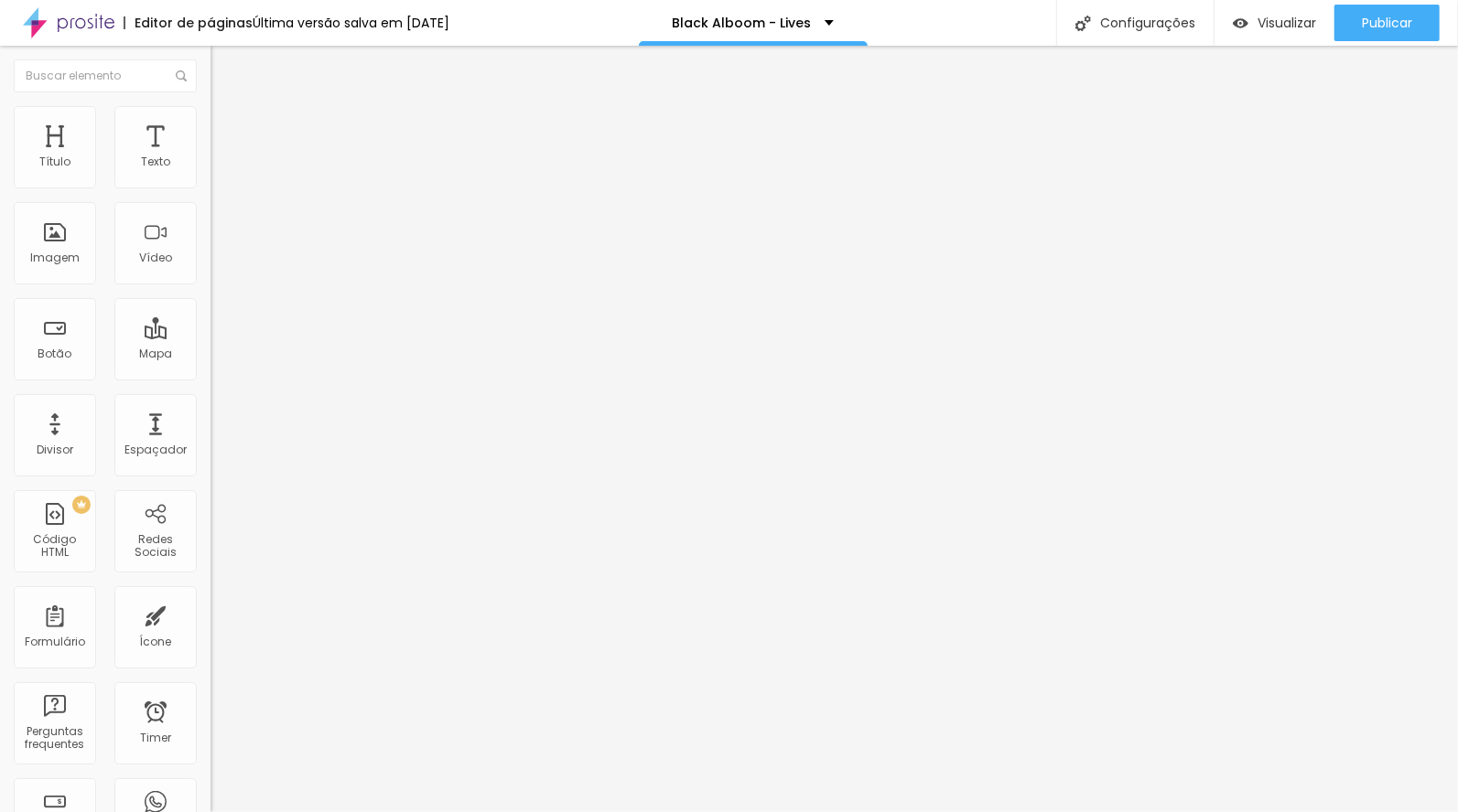
click at [210, 120] on li "Avançado" at bounding box center [315, 115] width 210 height 18
drag, startPoint x: 61, startPoint y: 118, endPoint x: 68, endPoint y: 132, distance: 15.7
click at [210, 106] on li "Estilo" at bounding box center [315, 97] width 210 height 18
click at [210, 271] on button "button" at bounding box center [222, 261] width 26 height 19
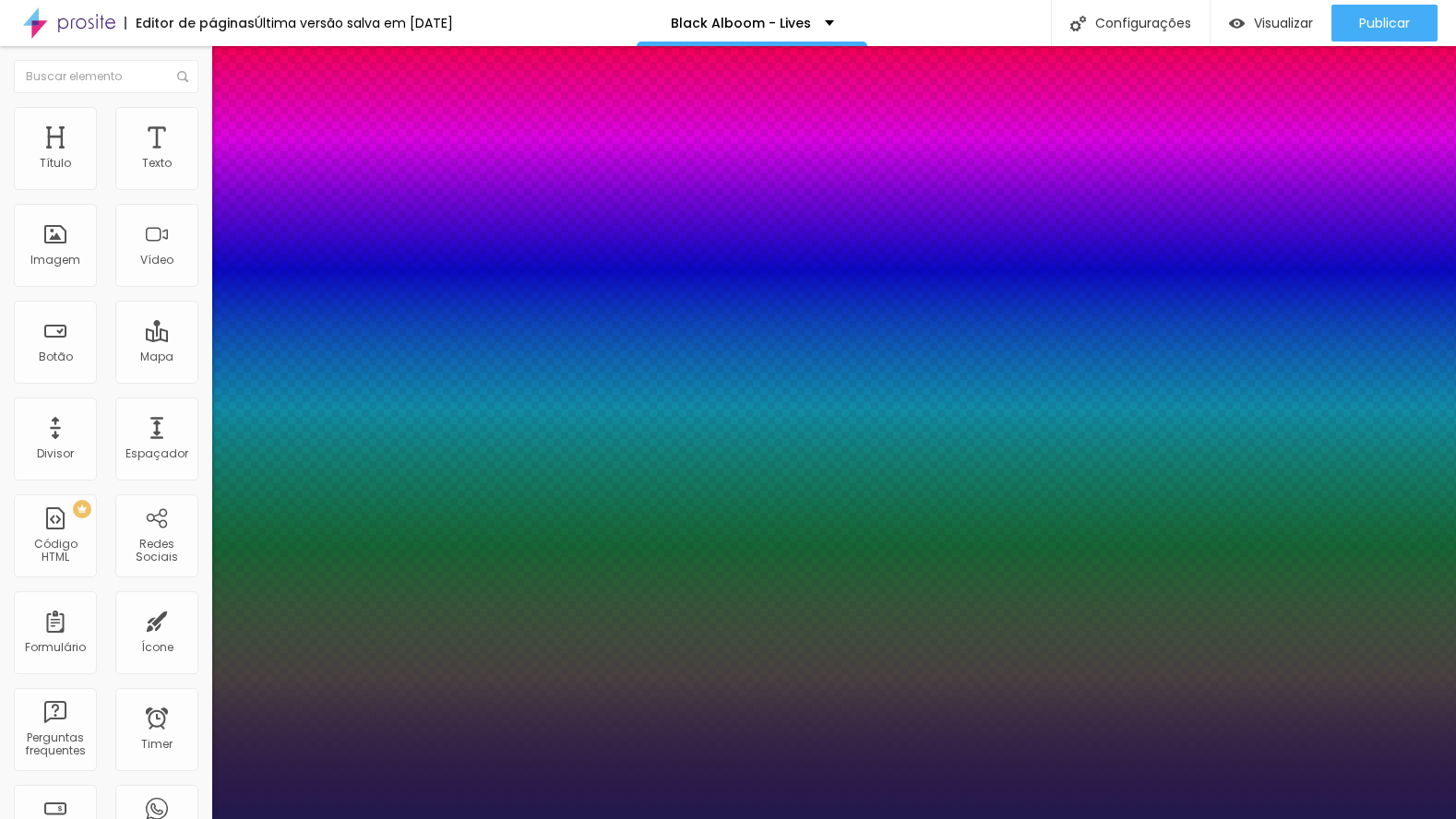
type input "1"
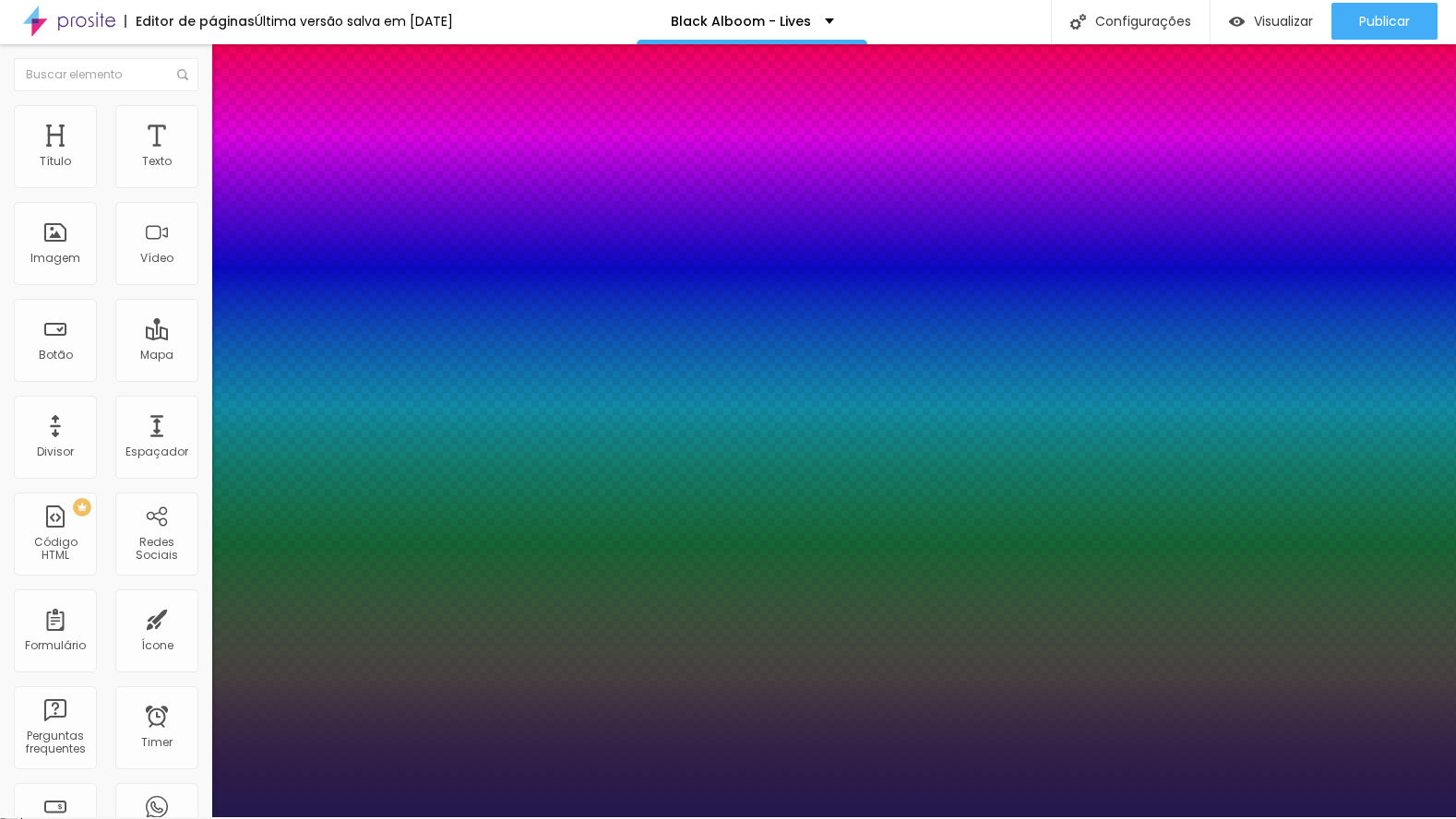
scroll to position [35, 0]
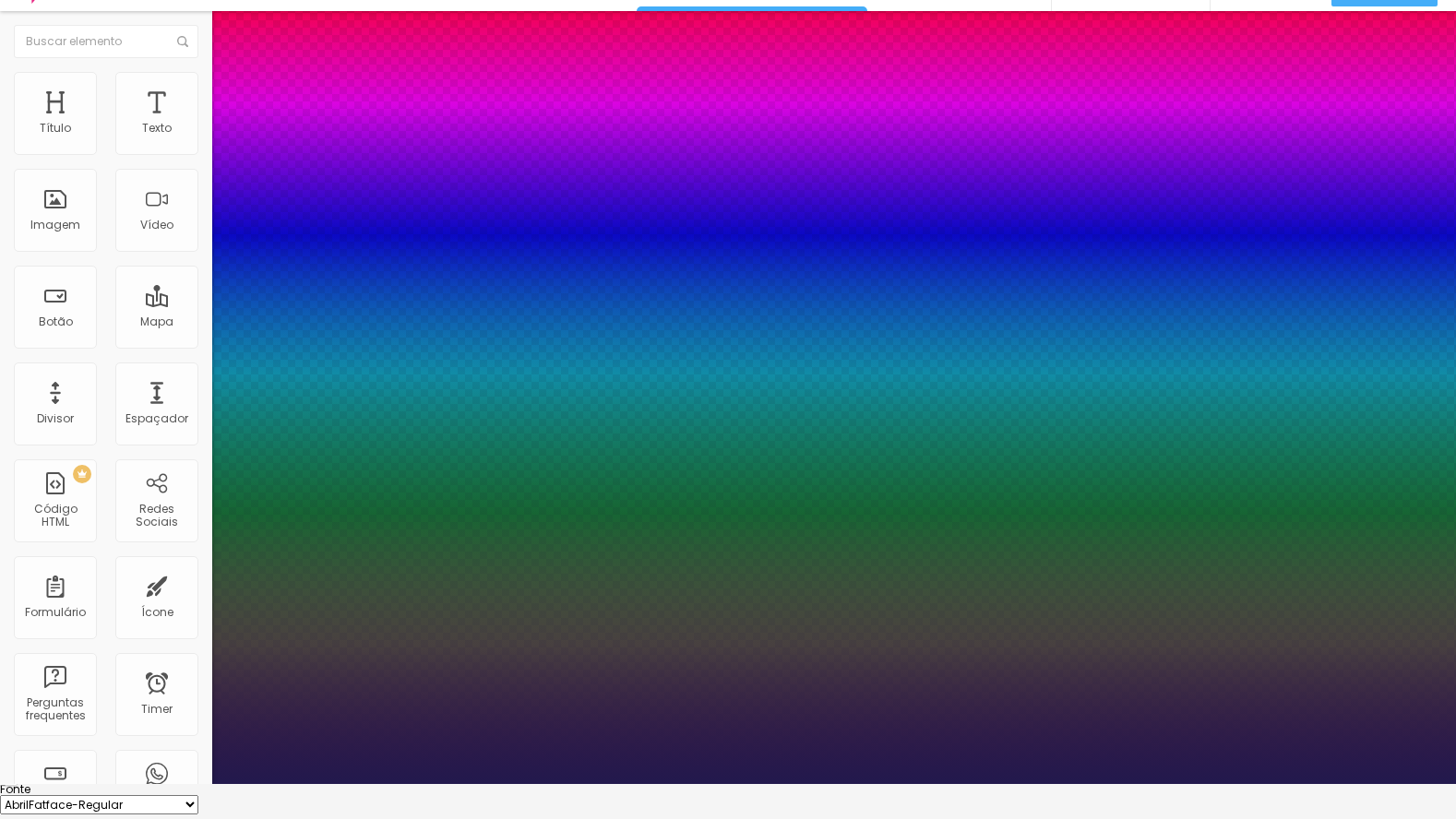
click at [586, 785] on div at bounding box center [728, 785] width 1456 height 0
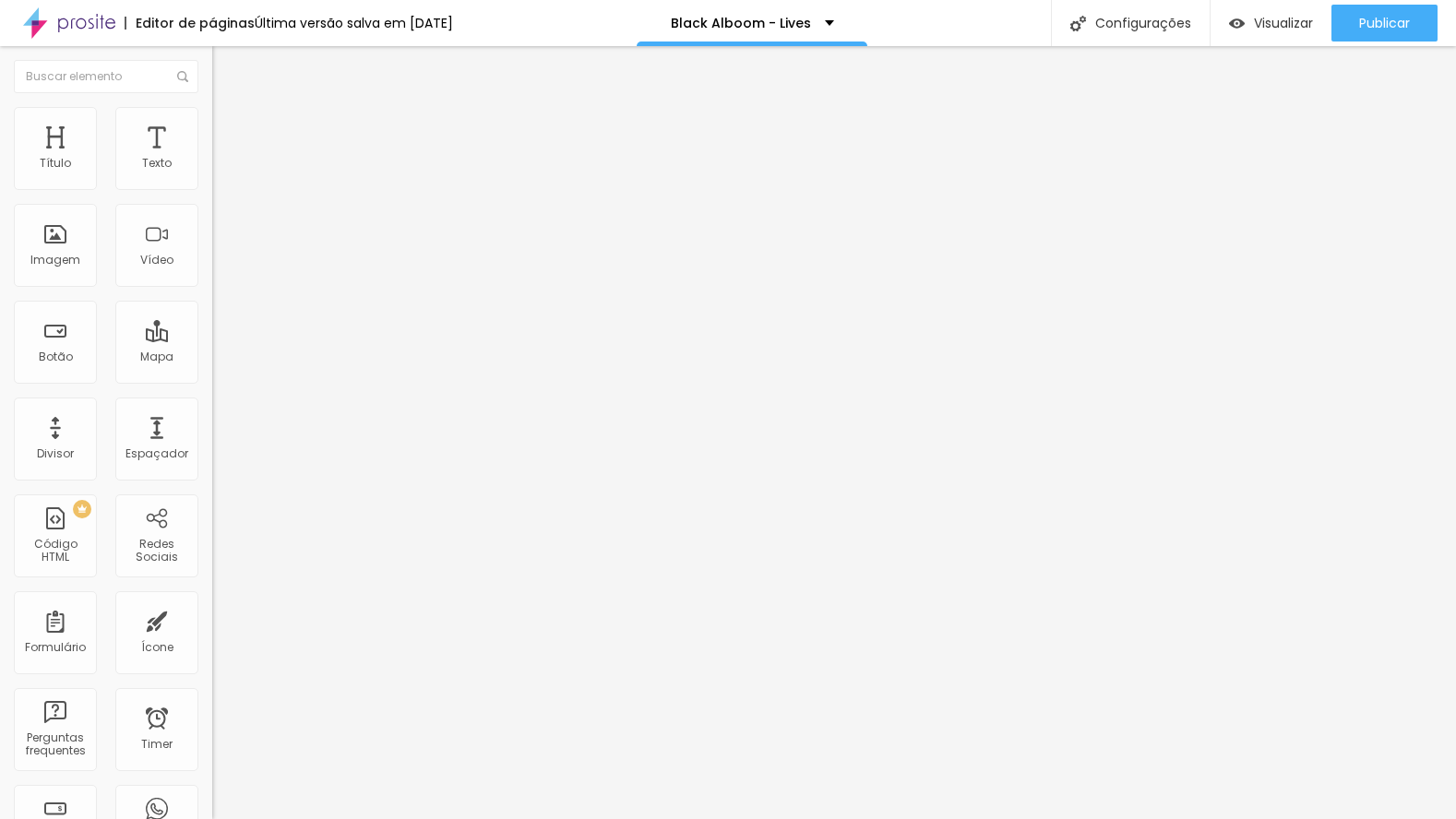
scroll to position [0, 0]
click at [212, 116] on li "Estilo" at bounding box center [318, 116] width 212 height 18
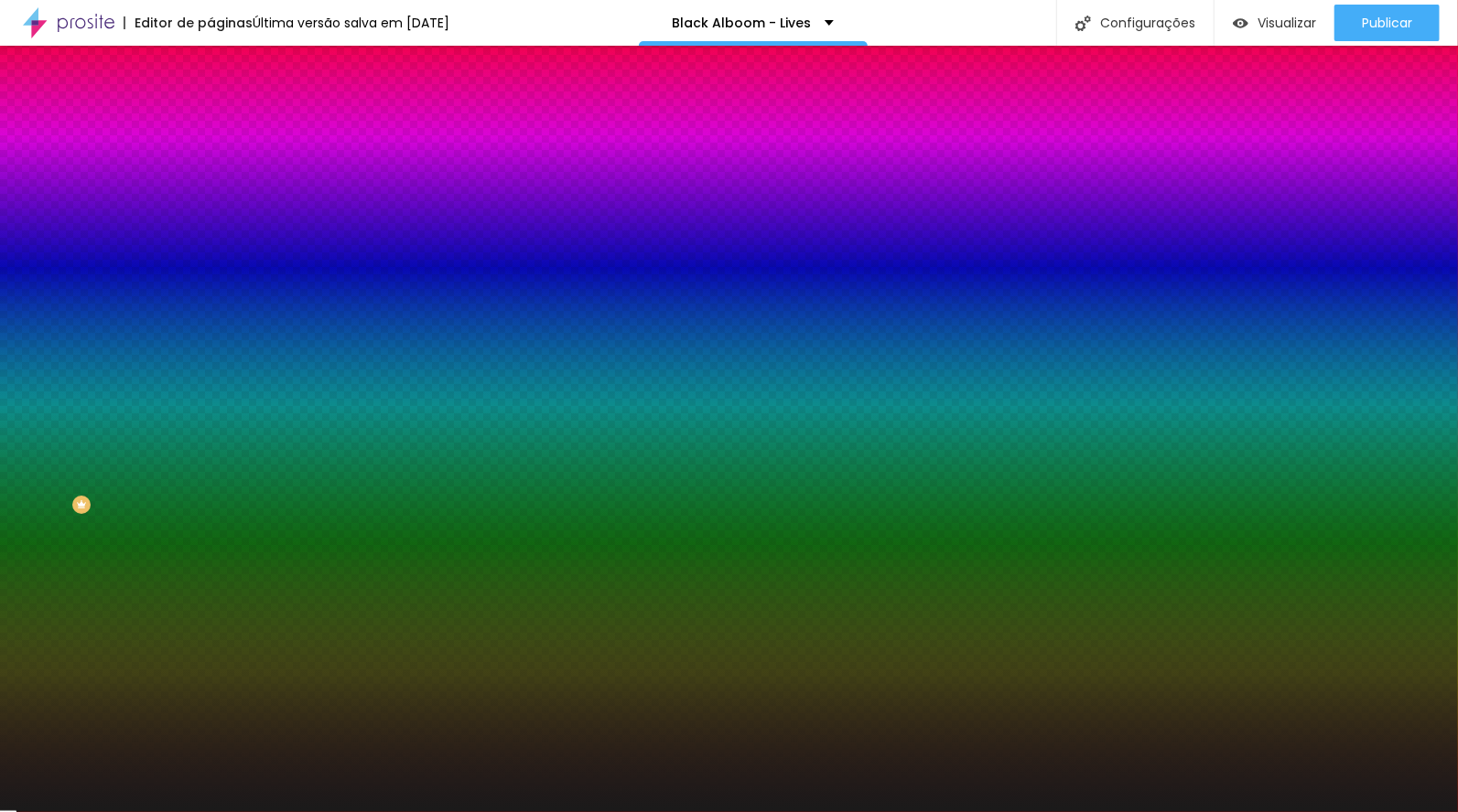
click at [220, 239] on icon "button" at bounding box center [223, 243] width 8 height 8
click at [109, 811] on div at bounding box center [729, 812] width 1458 height 0
click at [210, 287] on button "button" at bounding box center [222, 296] width 26 height 19
click at [121, 811] on div at bounding box center [729, 812] width 1458 height 0
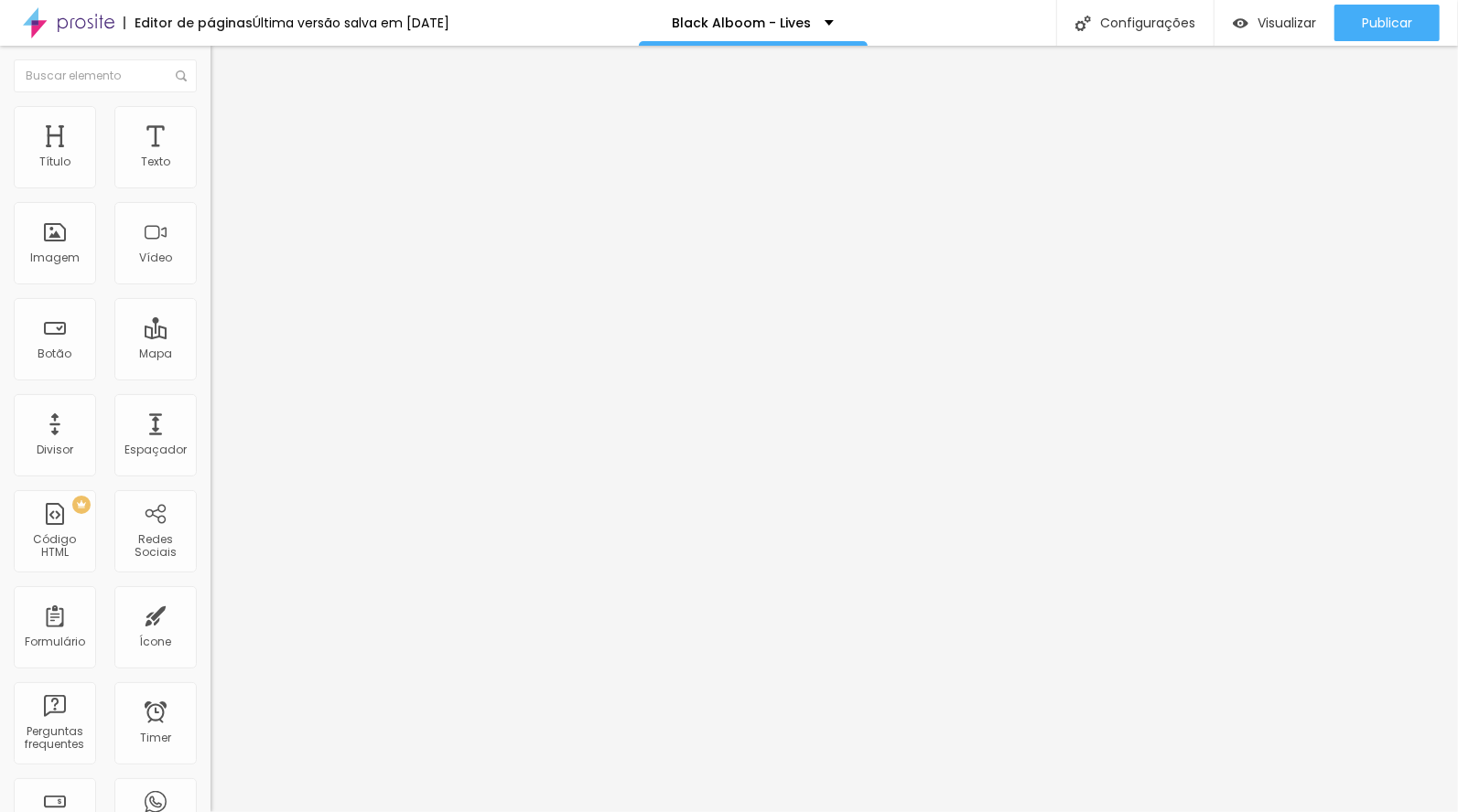
click at [210, 124] on img at bounding box center [218, 132] width 16 height 16
click at [210, 106] on img at bounding box center [218, 114] width 16 height 16
drag, startPoint x: 171, startPoint y: 125, endPoint x: 196, endPoint y: 142, distance: 30.2
click at [227, 124] on span "Avançado" at bounding box center [258, 118] width 61 height 15
click at [210, 271] on div "Tipografia Voltar ao padrão" at bounding box center [315, 245] width 210 height 51
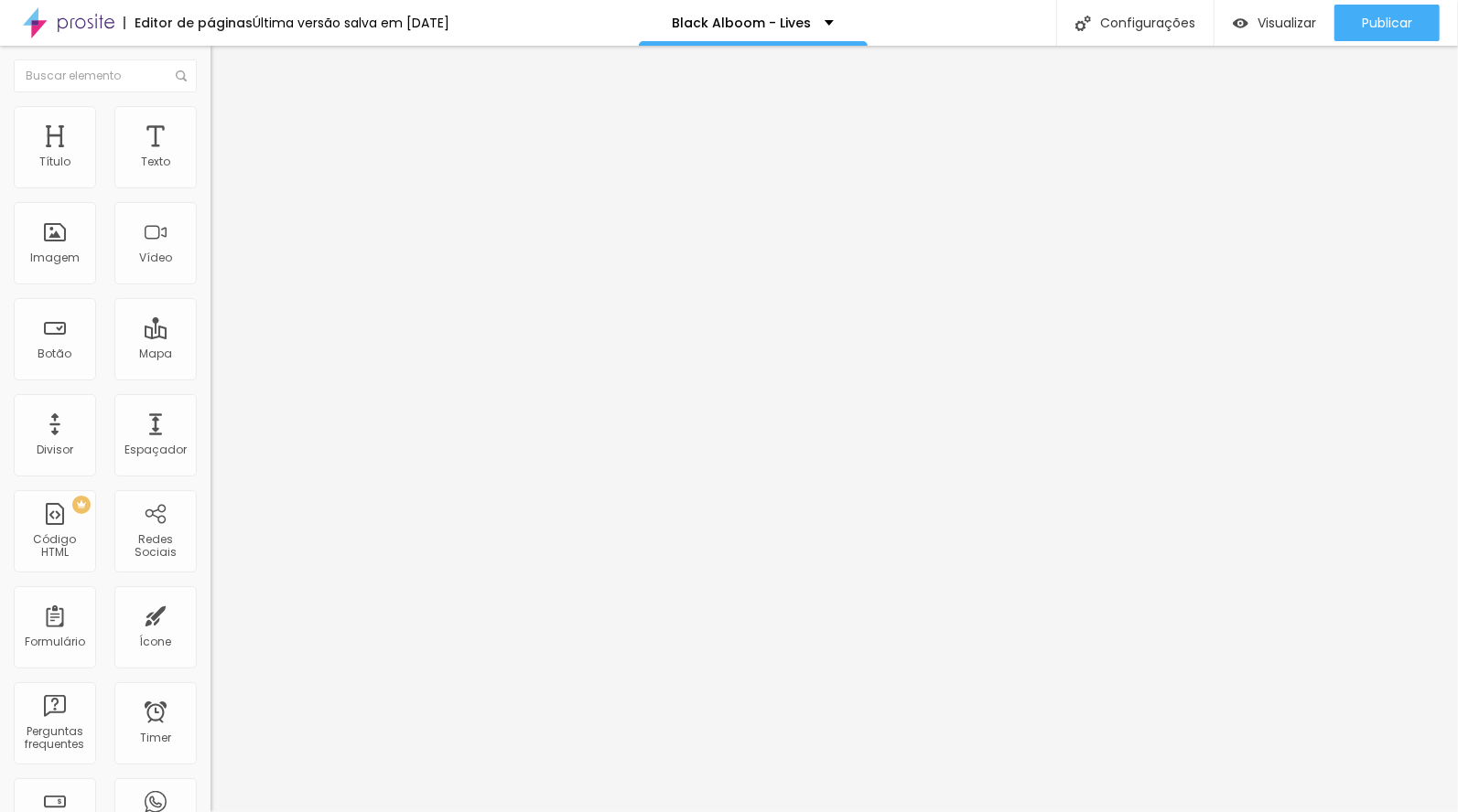
click at [210, 271] on button "button" at bounding box center [222, 261] width 26 height 19
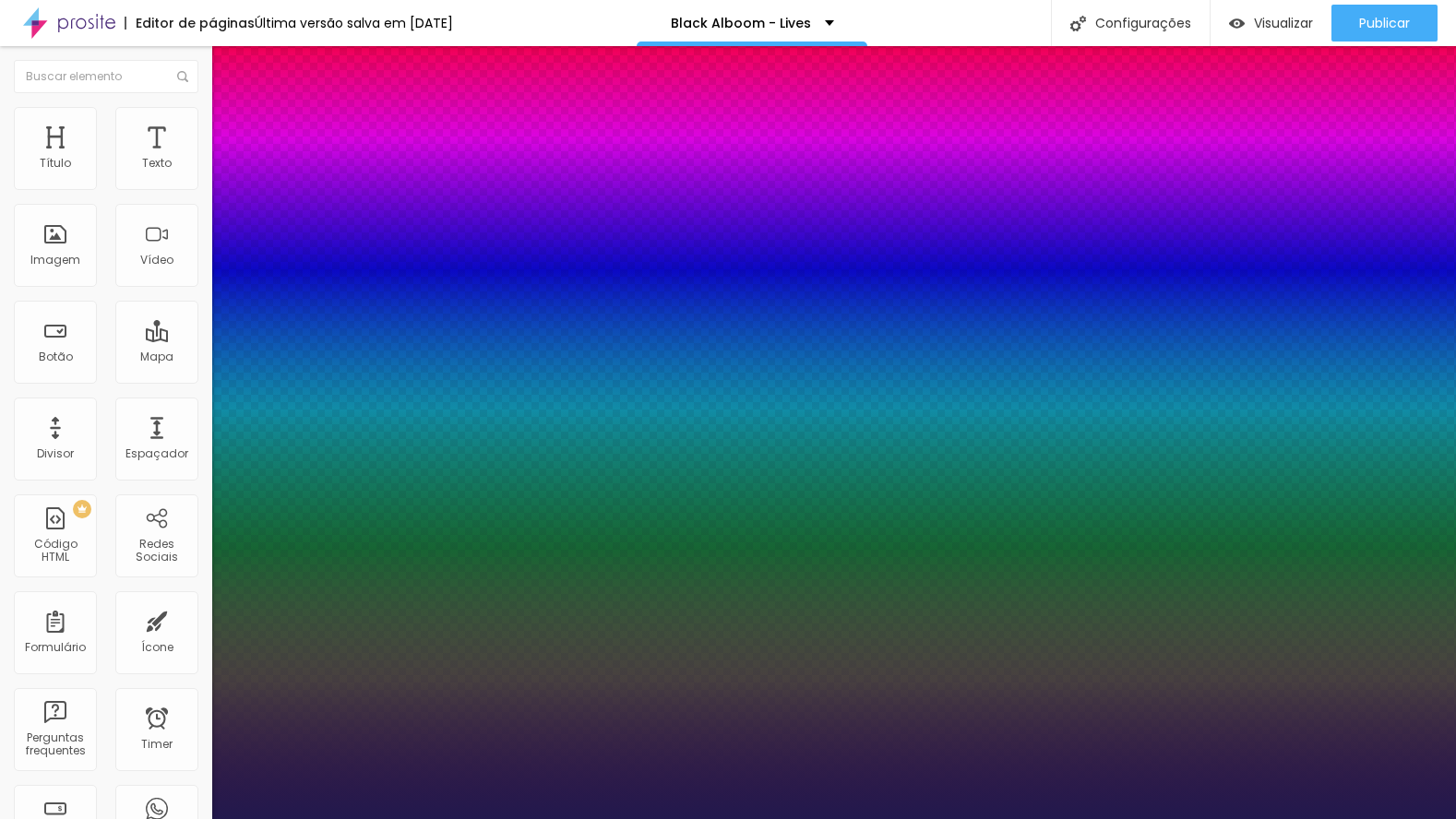
type input "1"
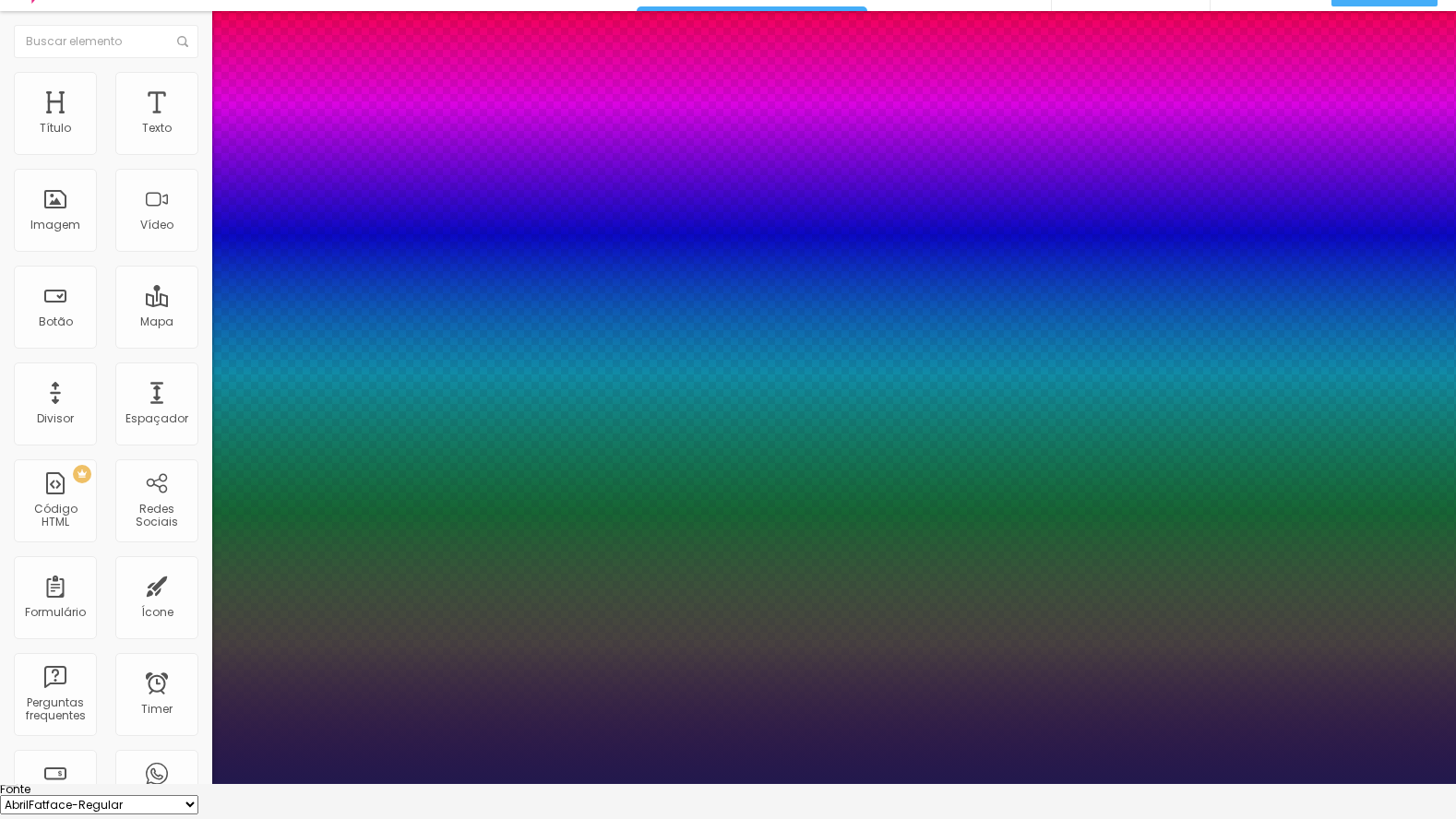
click at [1029, 785] on div at bounding box center [728, 785] width 1456 height 0
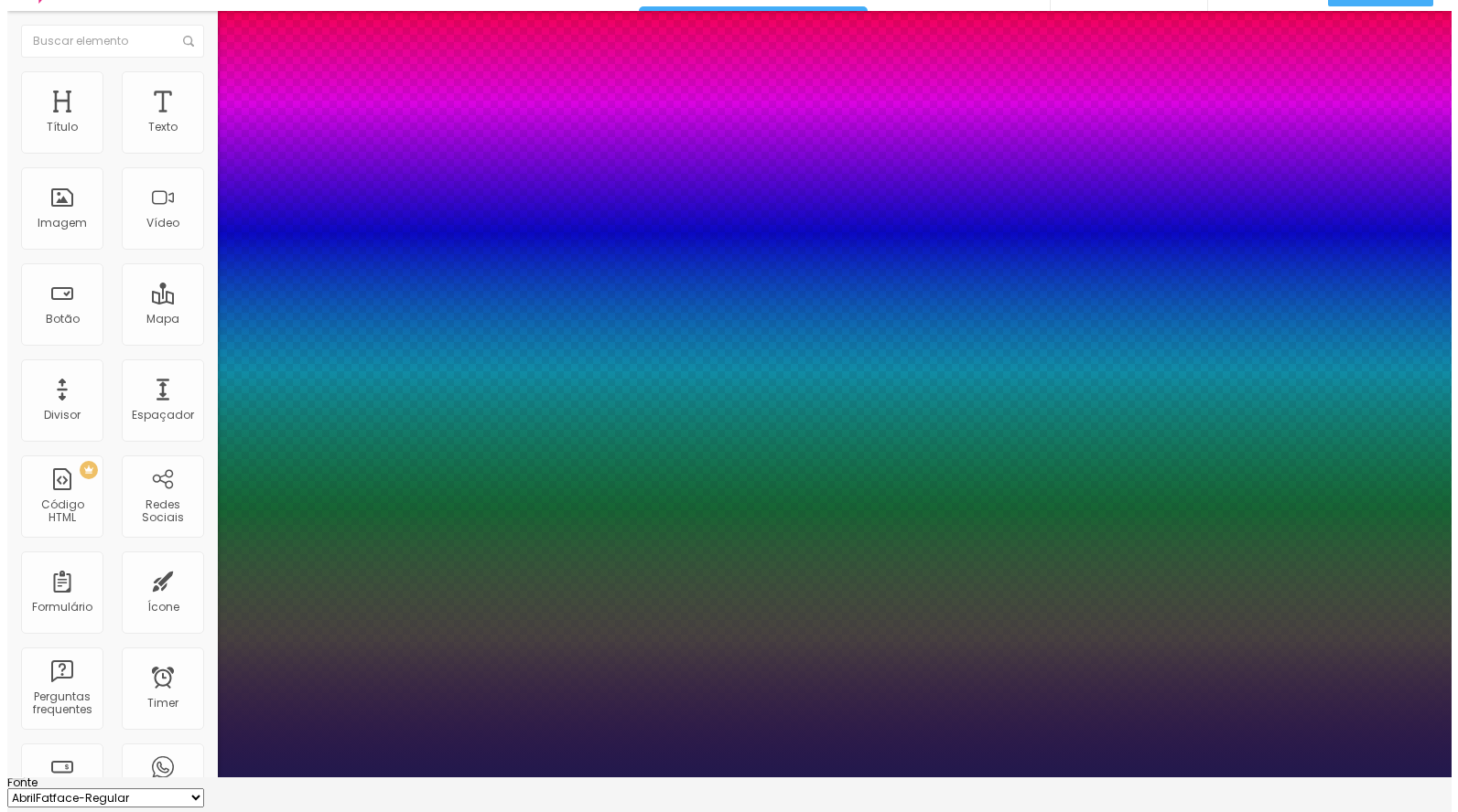
scroll to position [0, 0]
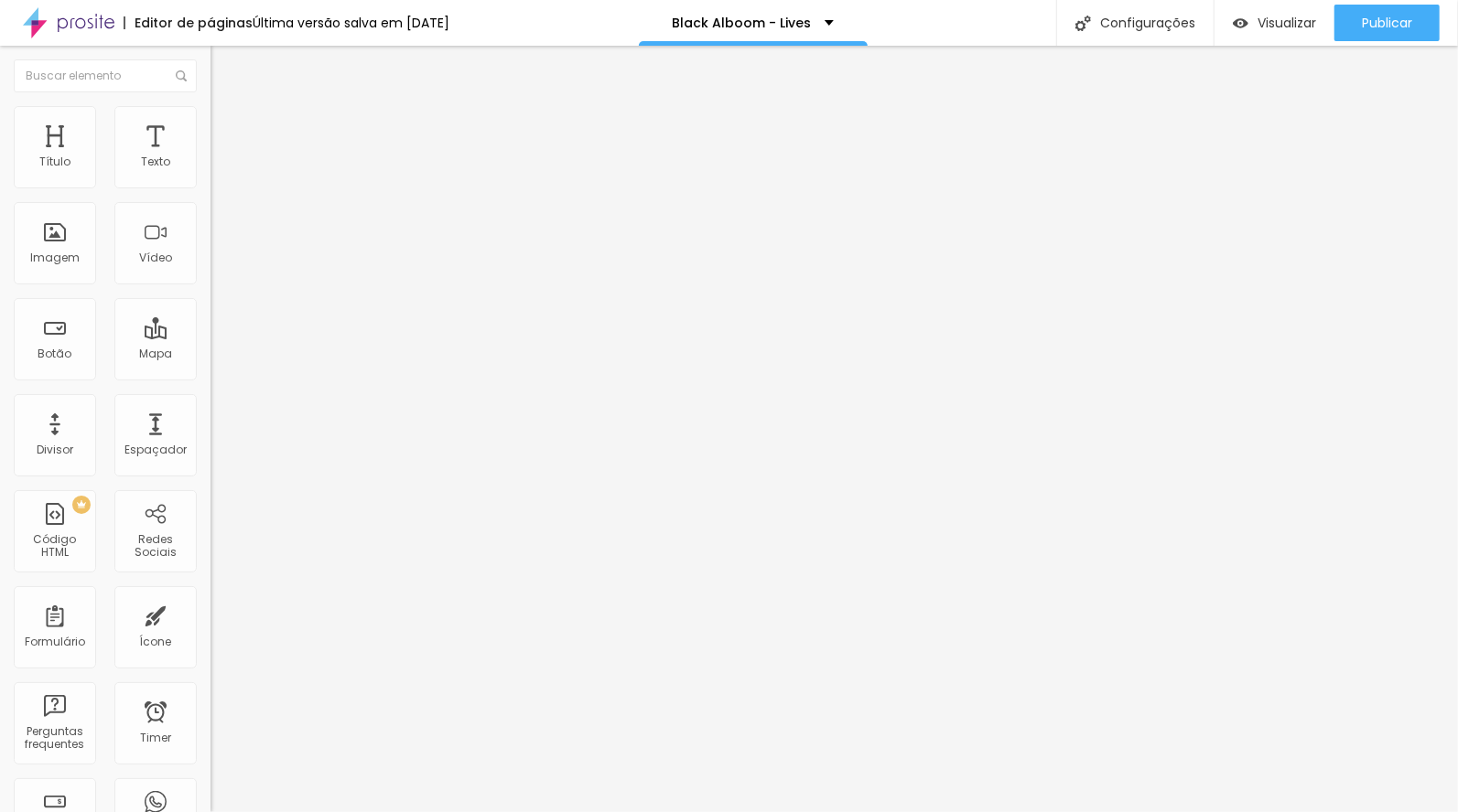
click at [218, 265] on icon "button" at bounding box center [223, 260] width 11 height 11
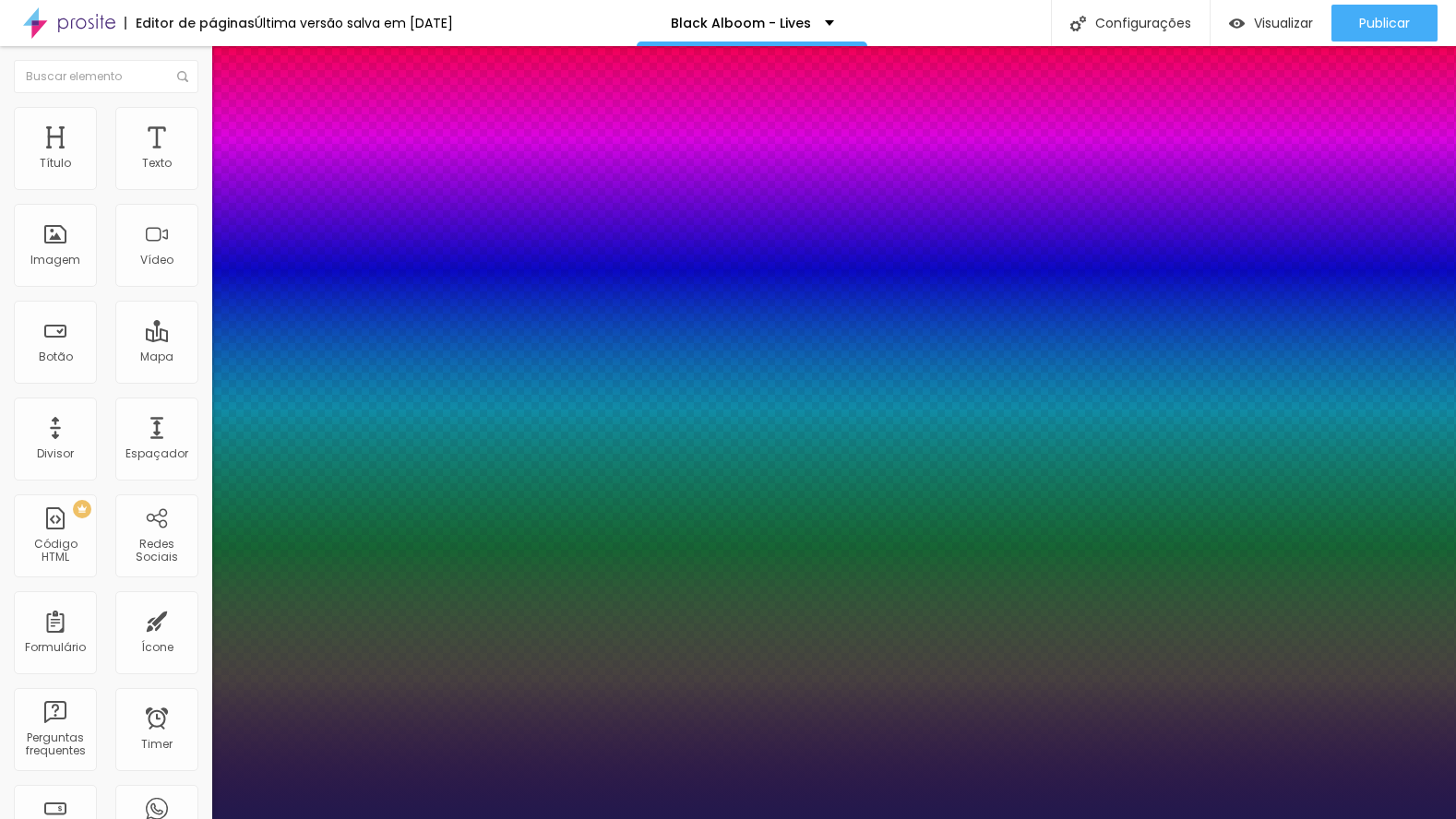
type input "1"
click at [809, 818] on div at bounding box center [728, 819] width 1456 height 0
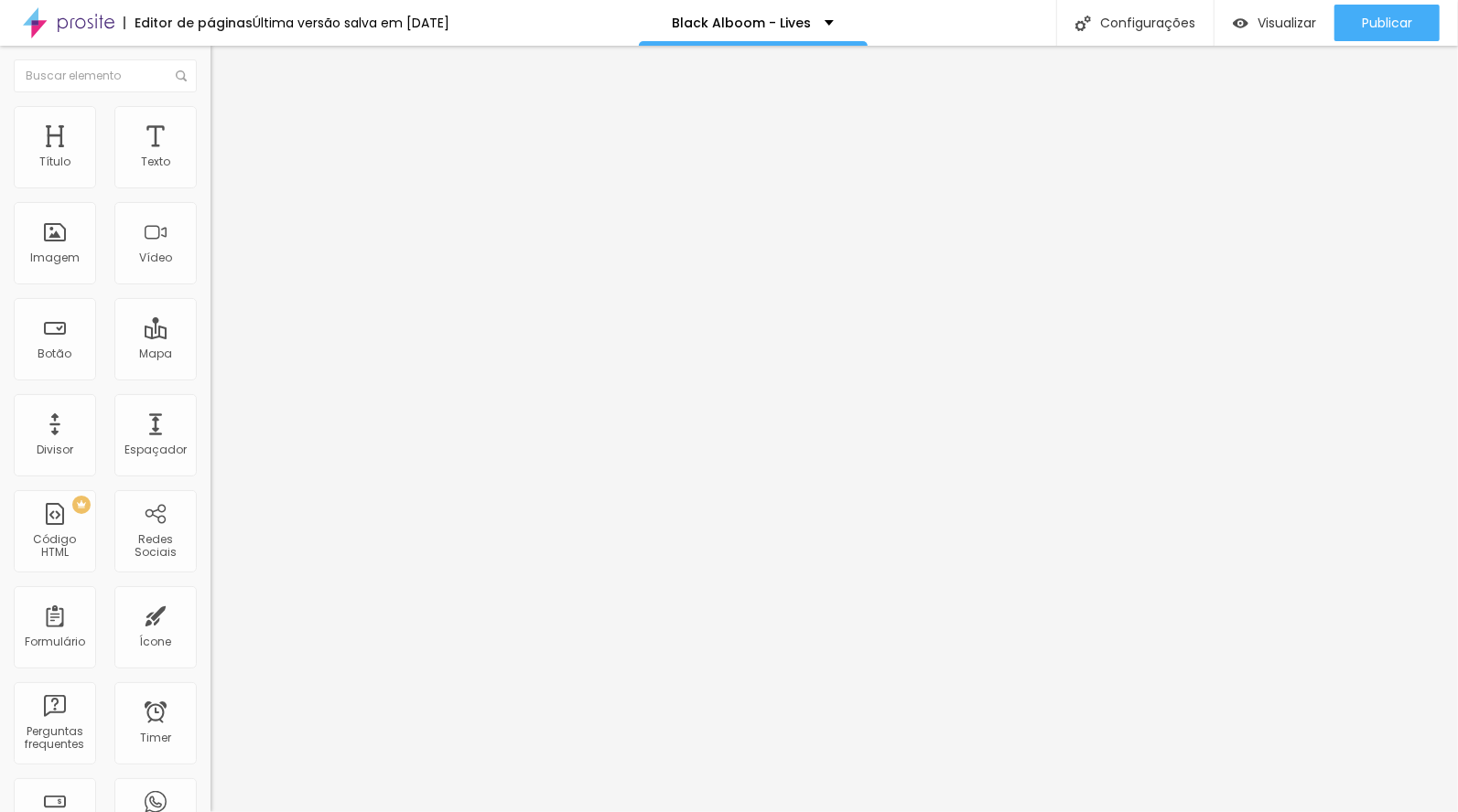
click at [210, 271] on button "button" at bounding box center [222, 261] width 26 height 19
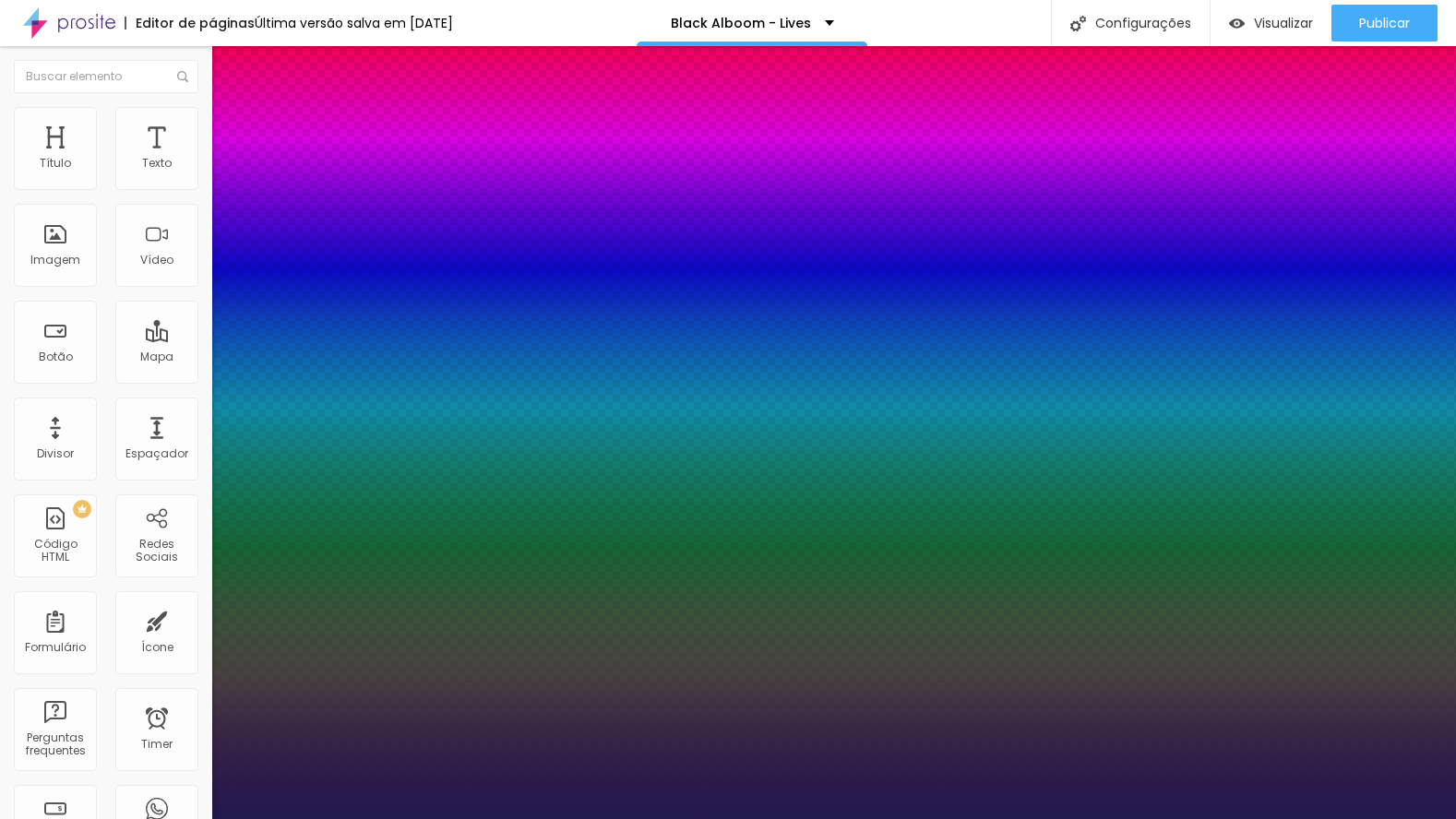
type input "1"
click at [460, 818] on div at bounding box center [728, 819] width 1456 height 0
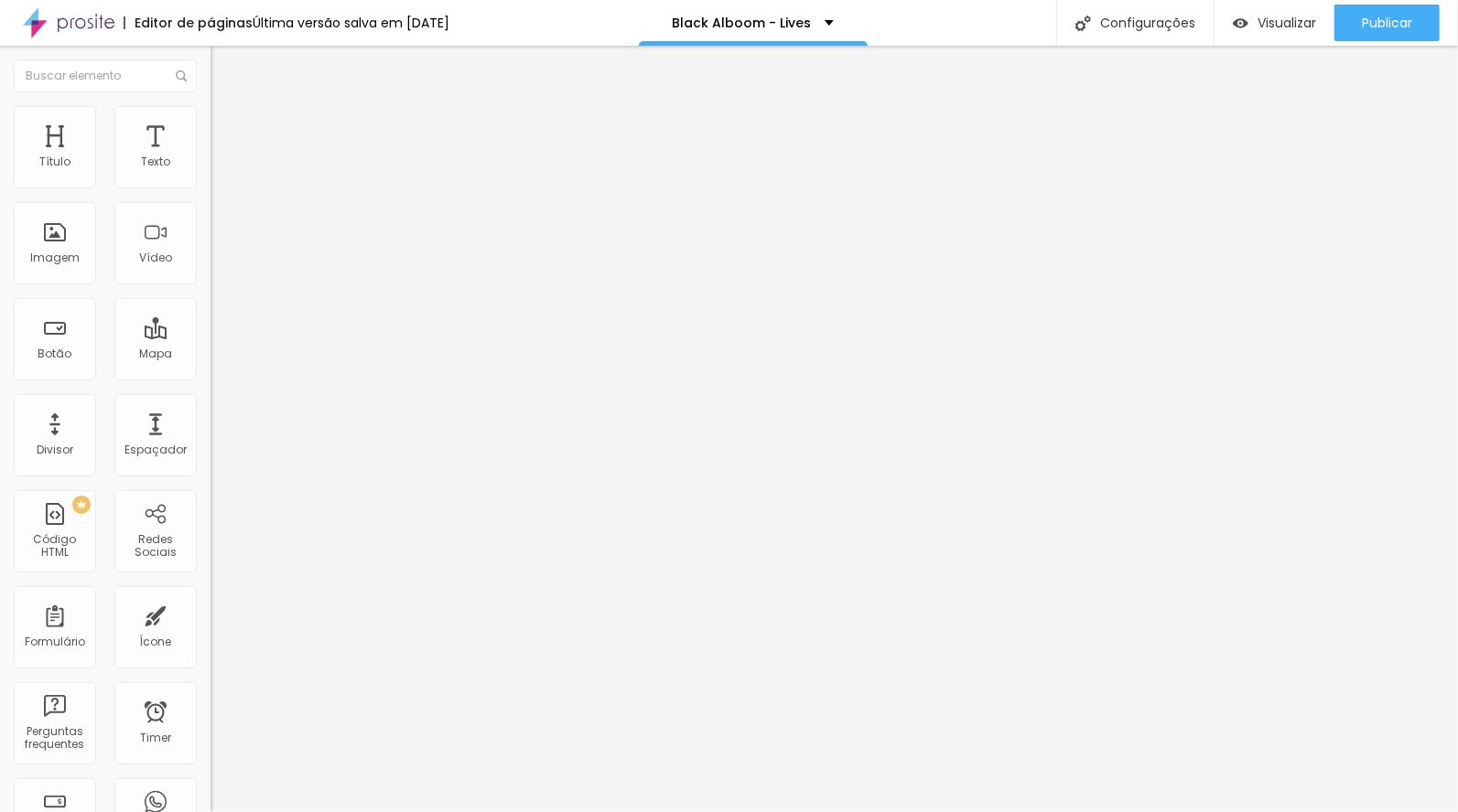
click at [218, 265] on icon "button" at bounding box center [223, 260] width 11 height 11
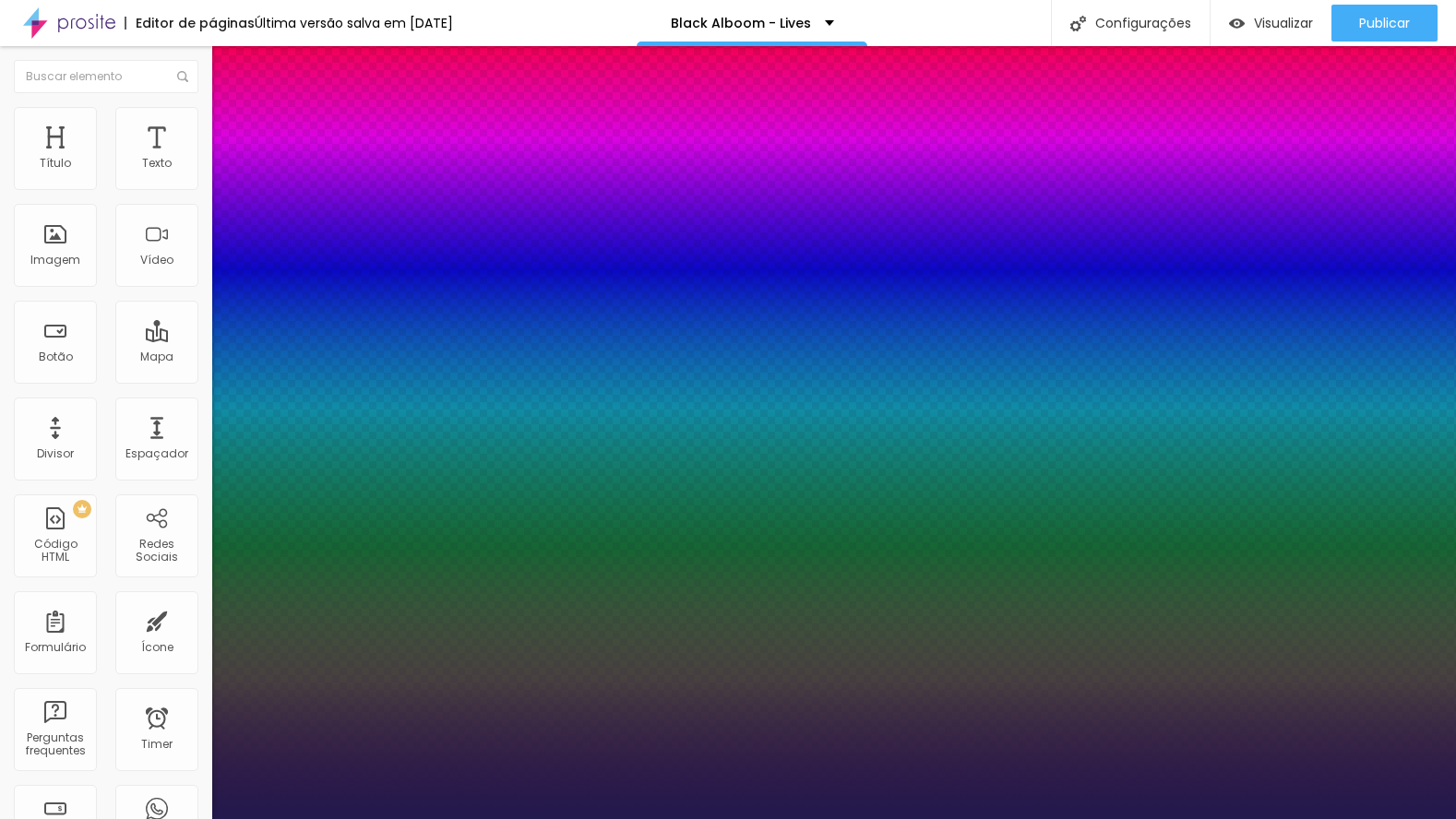
type input "1"
click at [688, 818] on div at bounding box center [728, 819] width 1456 height 0
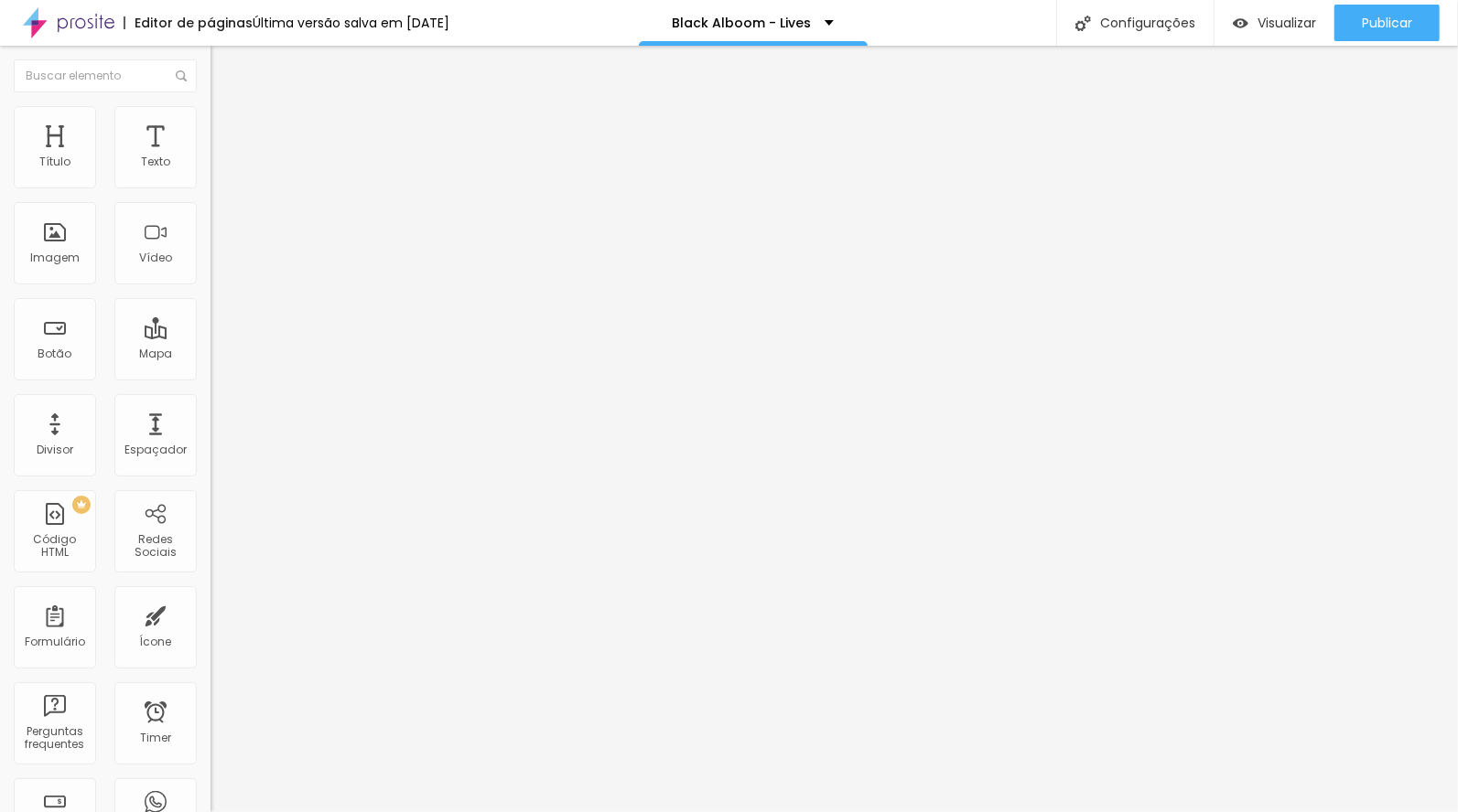
click at [210, 111] on li "Estilo" at bounding box center [315, 115] width 210 height 18
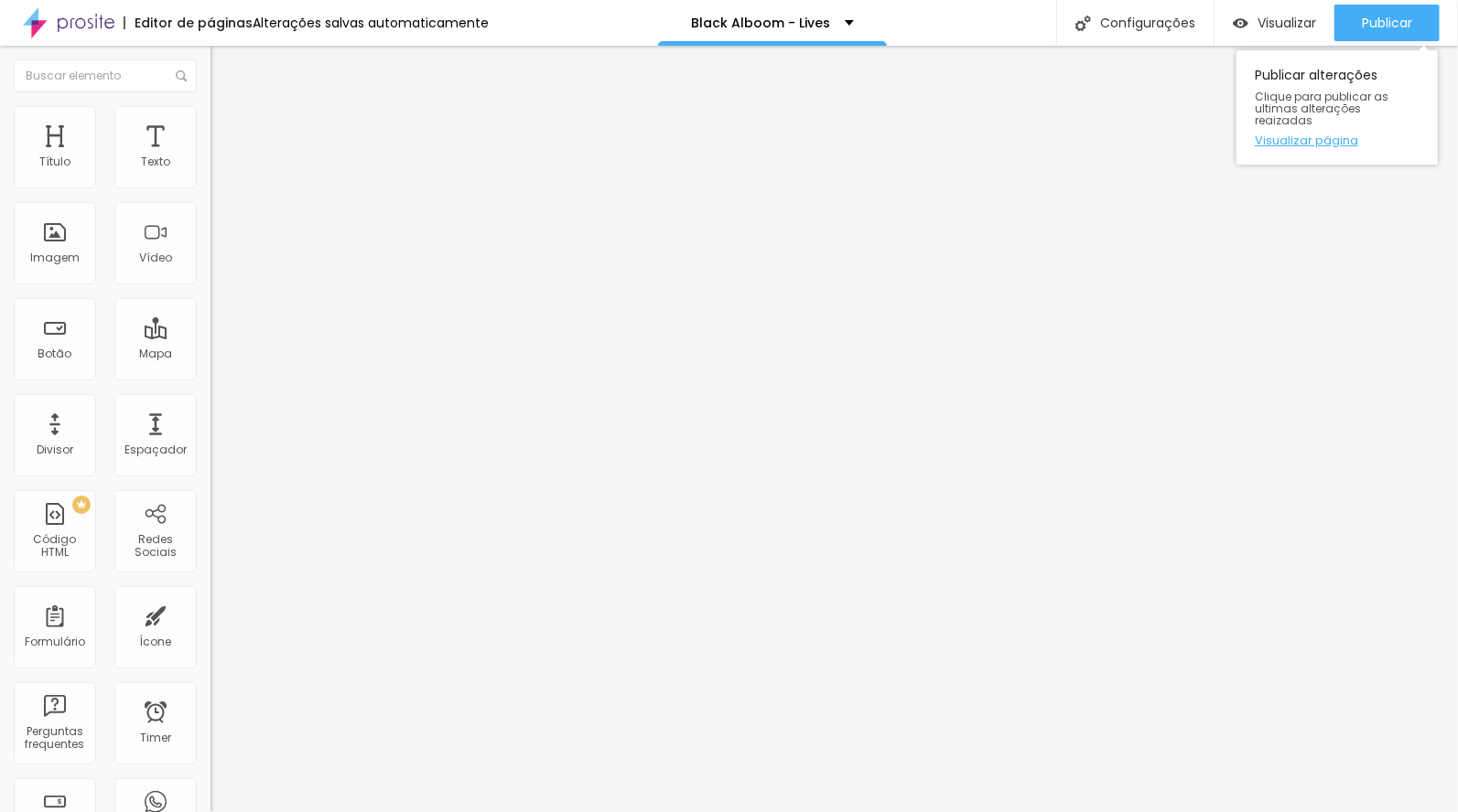
click at [1332, 134] on link "Visualizar página" at bounding box center [1337, 140] width 165 height 12
click at [227, 129] on span "Avançado" at bounding box center [258, 136] width 61 height 15
